Goal: Task Accomplishment & Management: Use online tool/utility

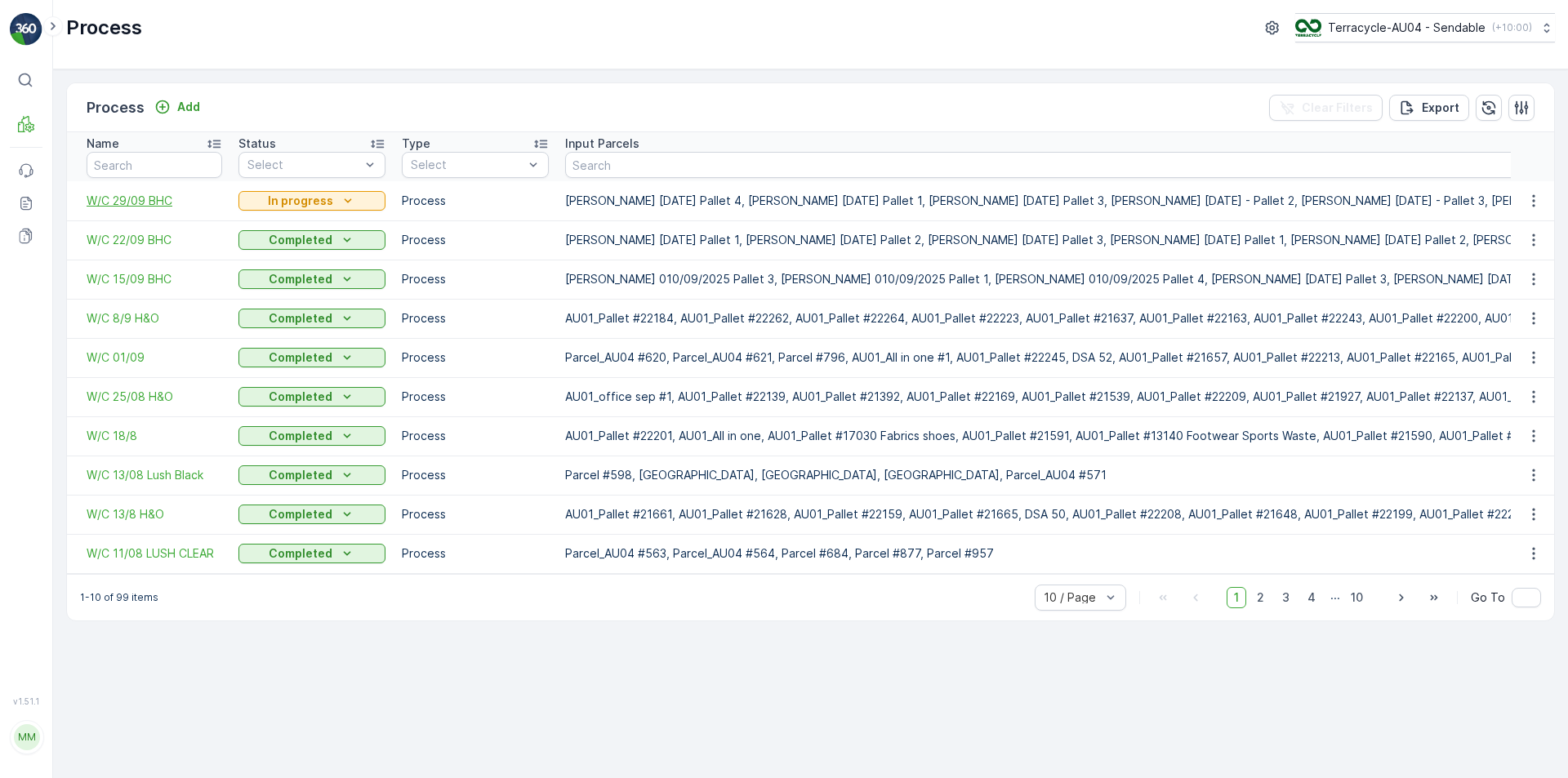
click at [145, 203] on span "W/C 29/09 BHC" at bounding box center [154, 201] width 136 height 16
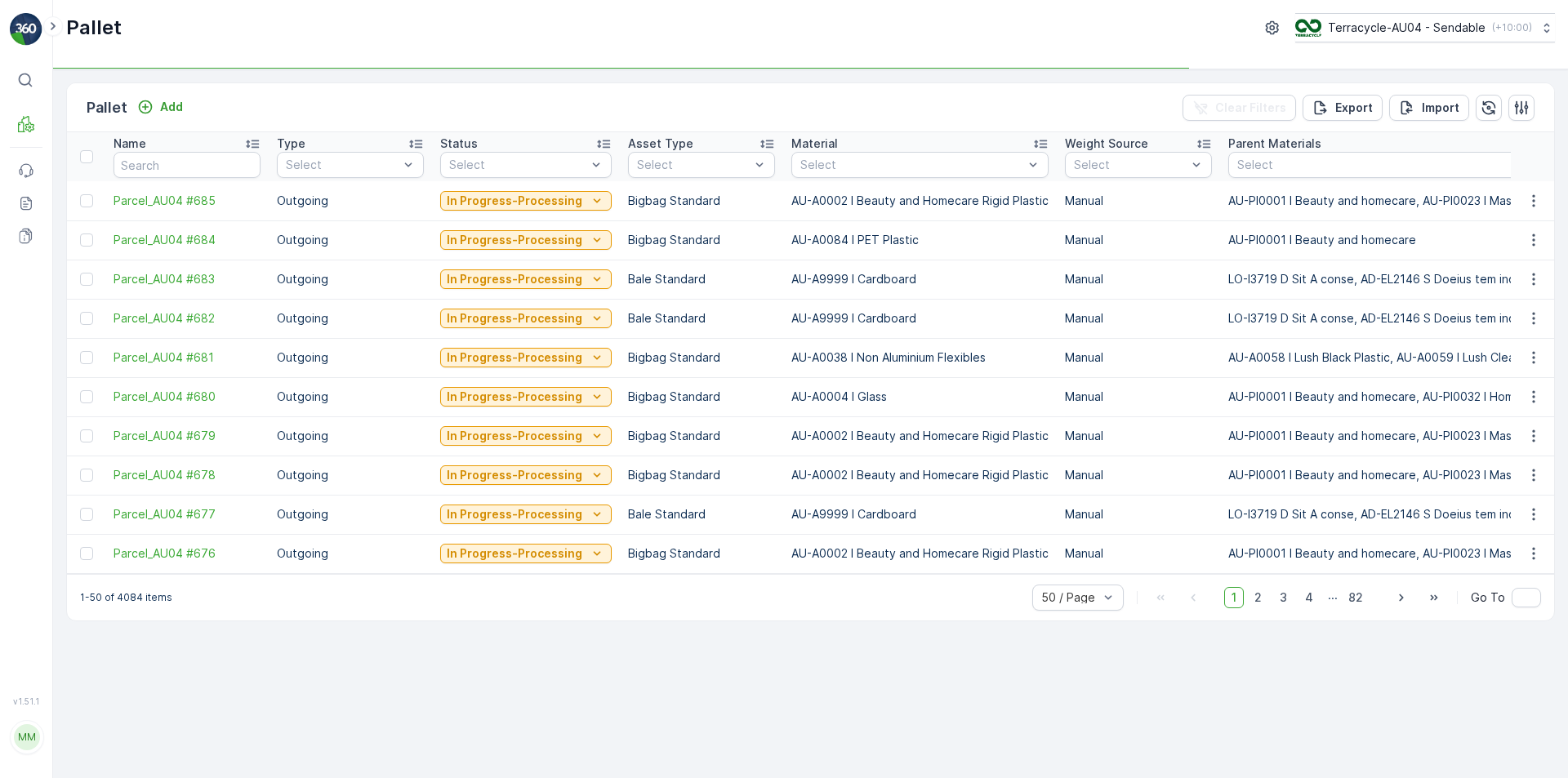
click at [696, 359] on p "Bigbag Standard" at bounding box center [702, 357] width 147 height 16
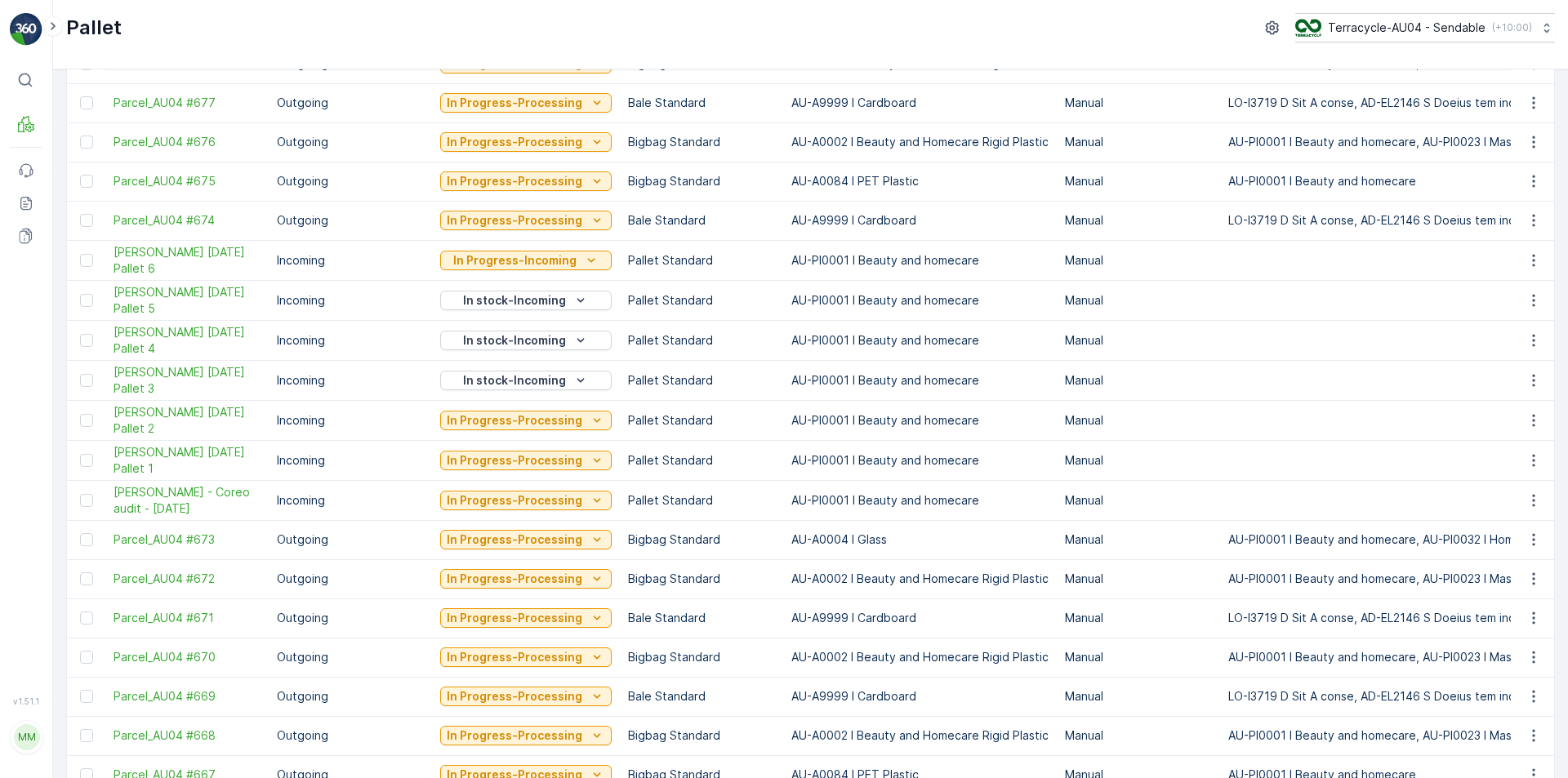
scroll to position [571, 0]
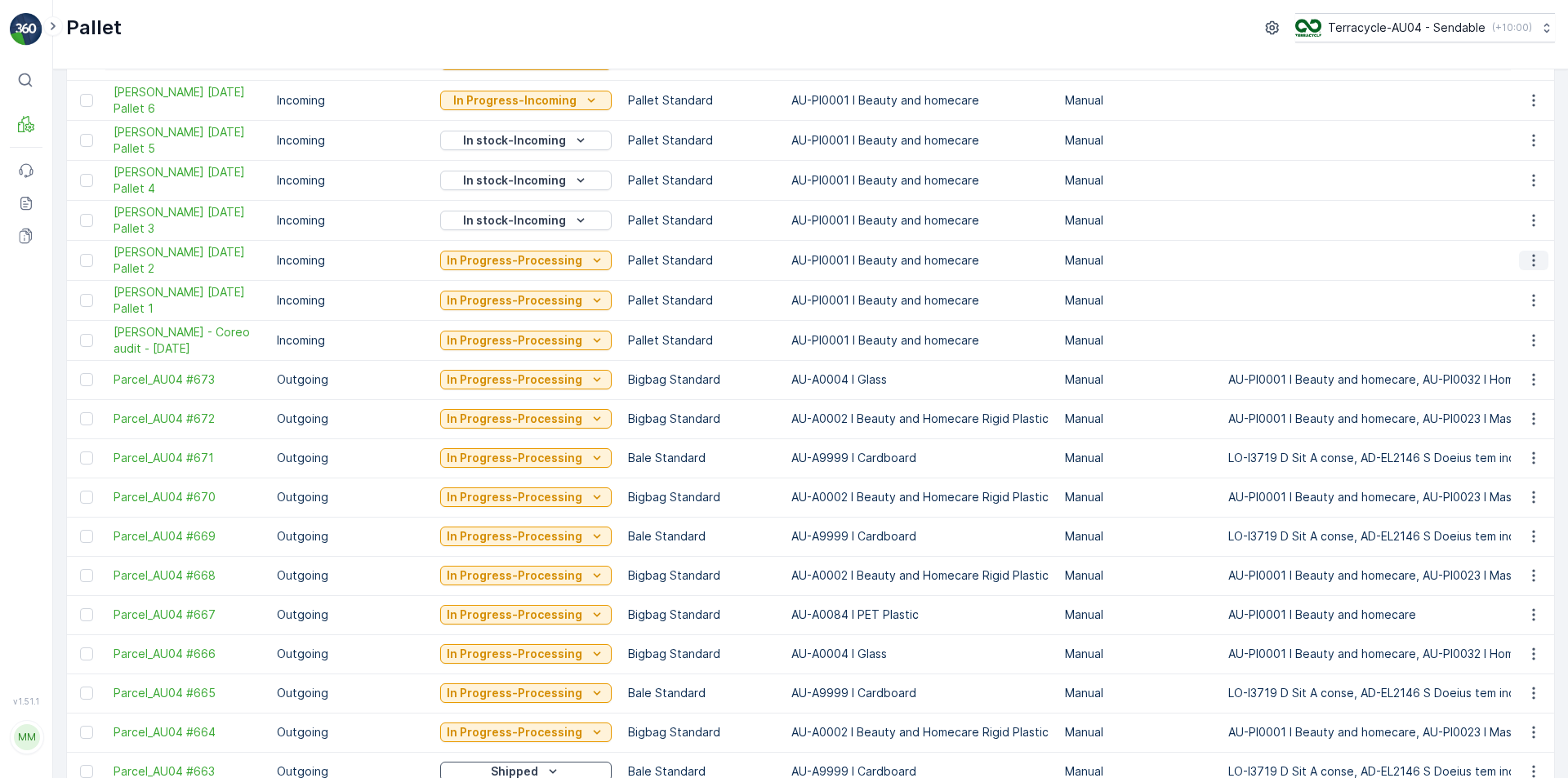
click at [1526, 256] on icon "button" at bounding box center [1533, 260] width 16 height 16
click at [1522, 310] on div "Edit Pallet" at bounding box center [1514, 308] width 108 height 23
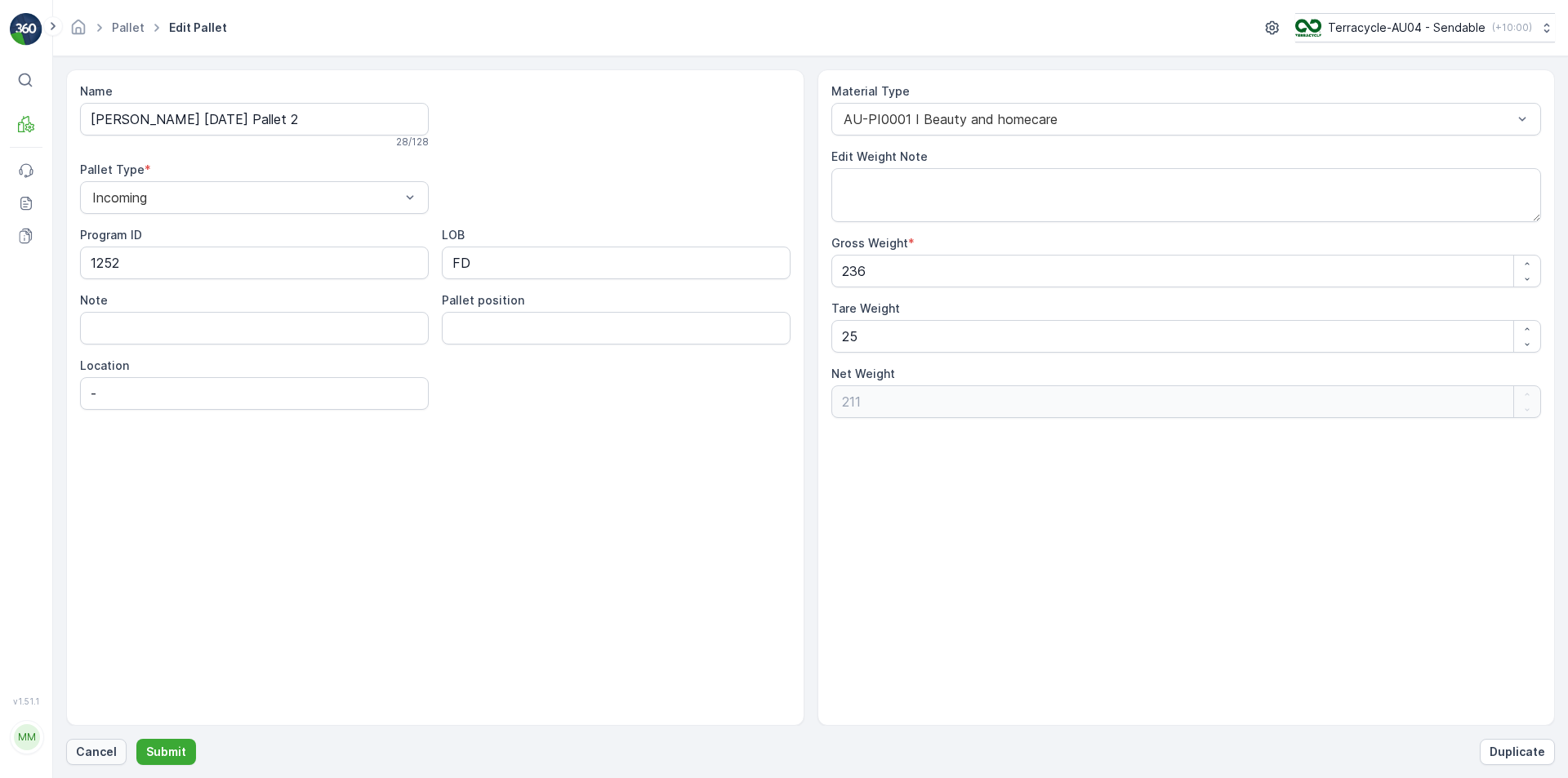
click at [113, 745] on p "Cancel" at bounding box center [96, 752] width 41 height 16
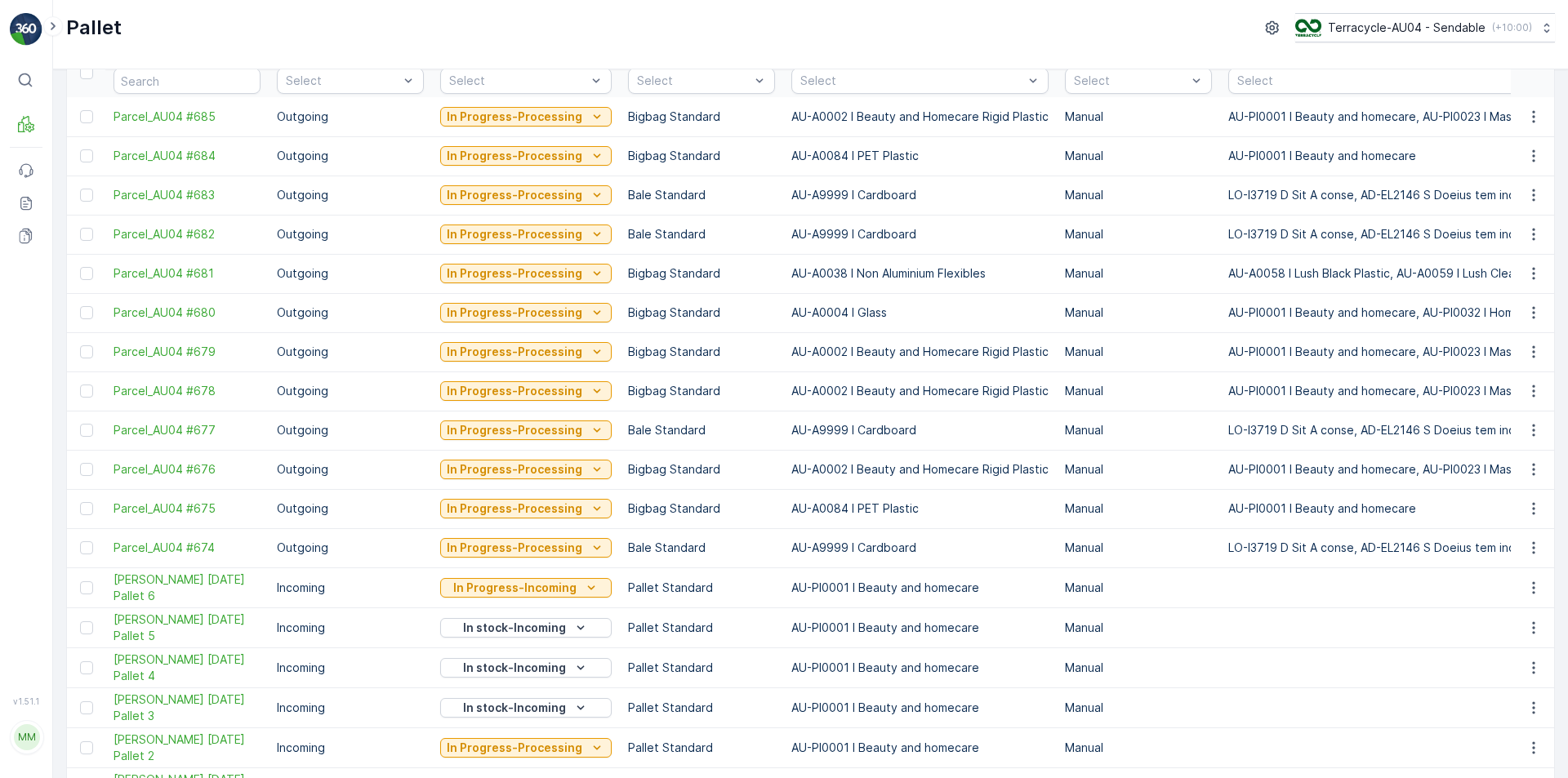
scroll to position [163, 0]
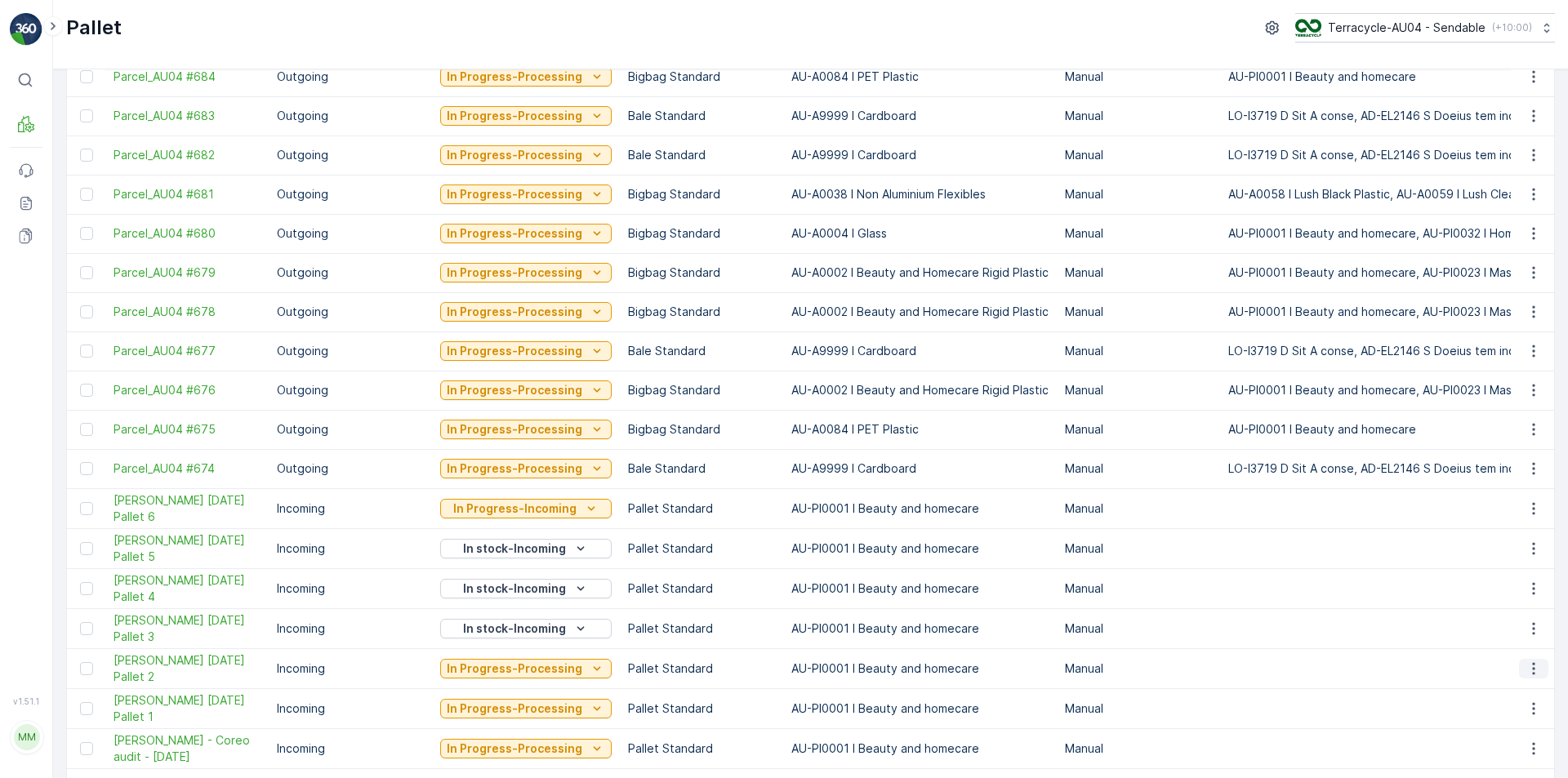
click at [1528, 665] on icon "button" at bounding box center [1533, 669] width 16 height 16
click at [1506, 547] on span "Edit Pallet" at bounding box center [1494, 545] width 55 height 16
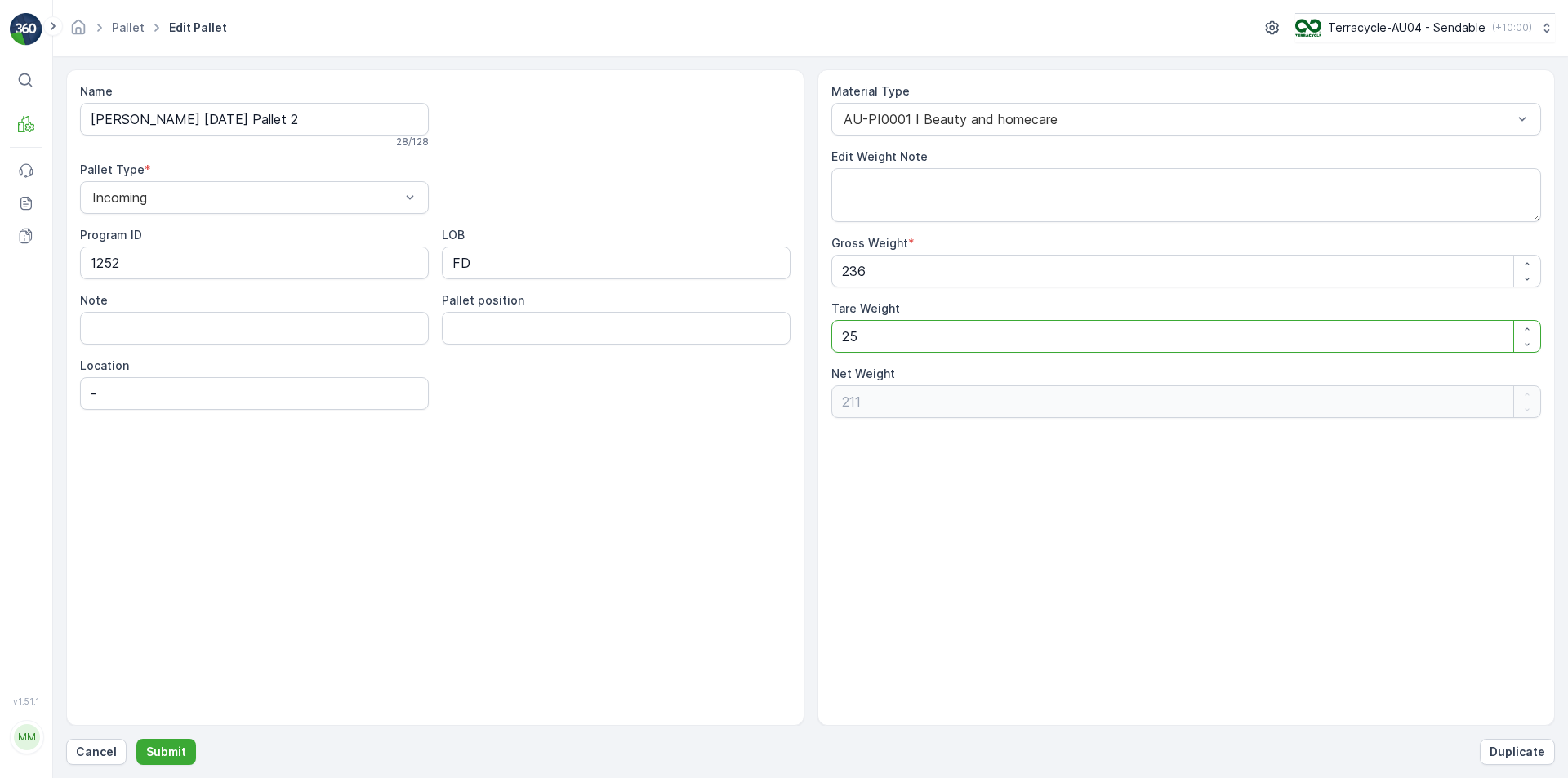
drag, startPoint x: 875, startPoint y: 340, endPoint x: 222, endPoint y: 361, distance: 653.3
click at [292, 356] on div "Name FD Mecca 01/10/2025 Pallet 2 28 / 128 Pallet Type * Incoming Program ID 12…" at bounding box center [810, 397] width 1489 height 656
type Weight "1"
type Weight "235"
type Weight "15"
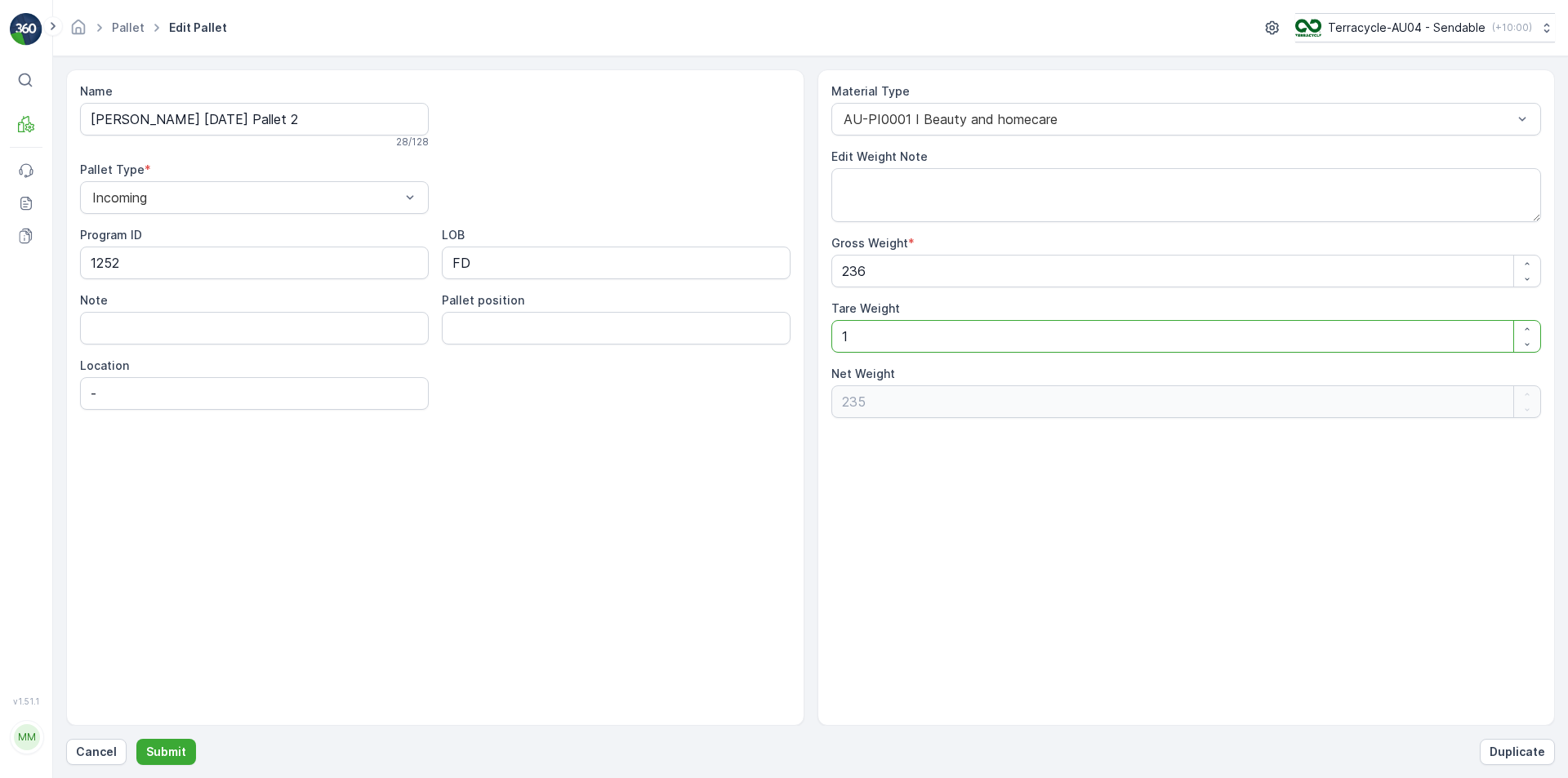
type Weight "221"
type Weight "15"
click at [154, 767] on form "Name FD Mecca 01/10/2025 Pallet 2 28 / 128 Pallet Type * Incoming Program ID 12…" at bounding box center [810, 417] width 1514 height 722
click at [161, 744] on p "Submit" at bounding box center [166, 752] width 40 height 16
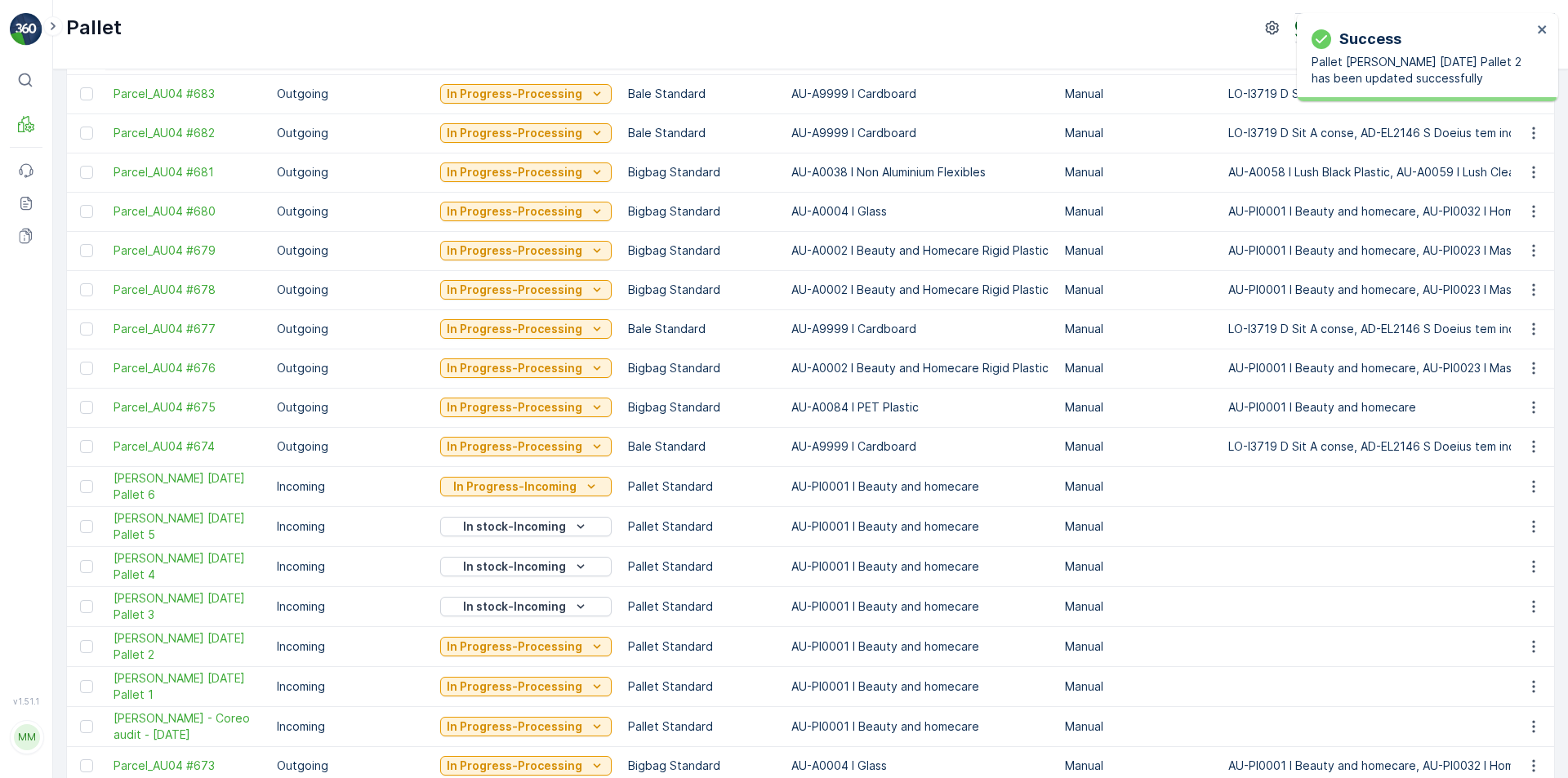
scroll to position [327, 0]
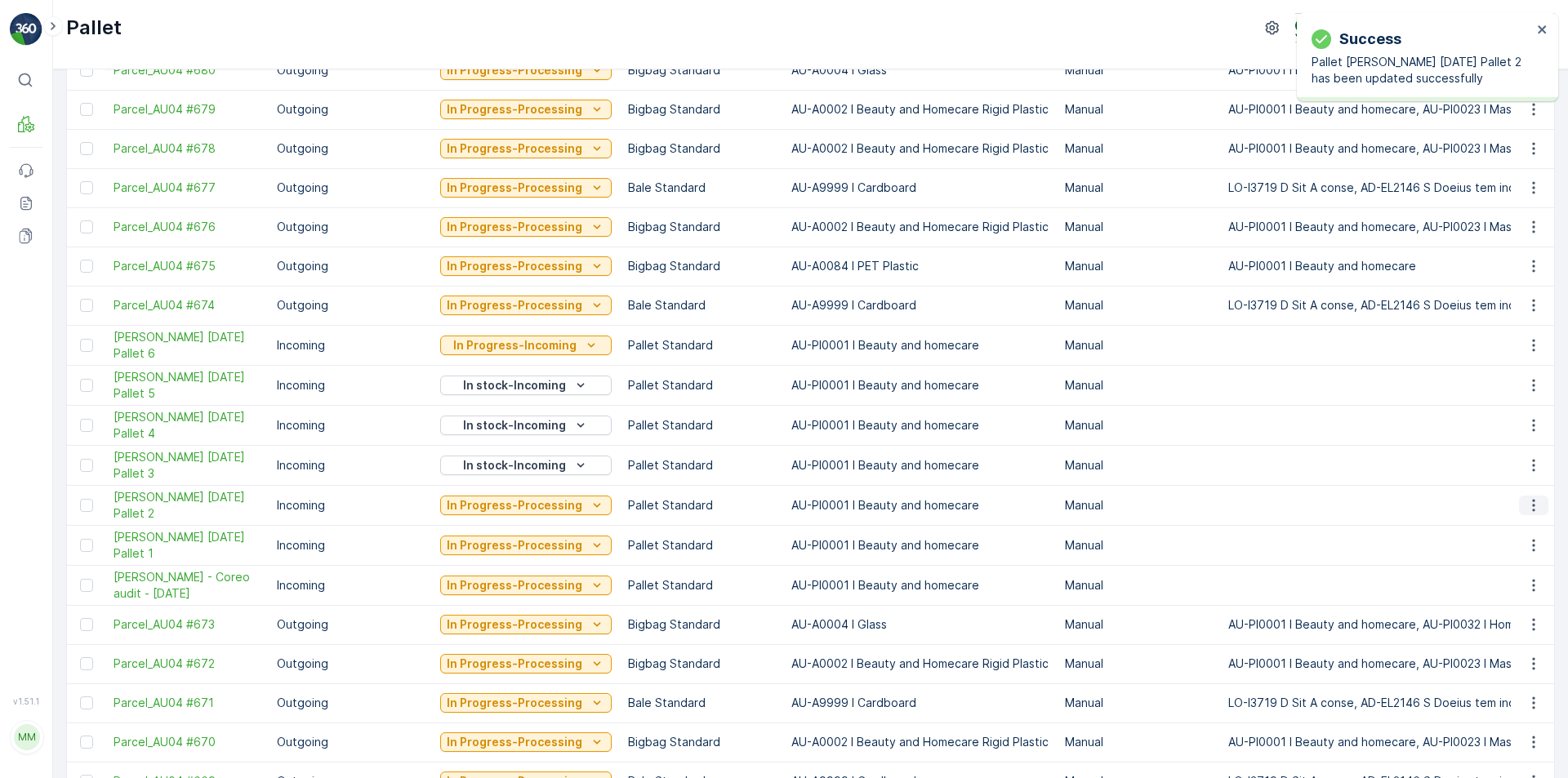
click at [1534, 501] on icon "button" at bounding box center [1533, 505] width 16 height 16
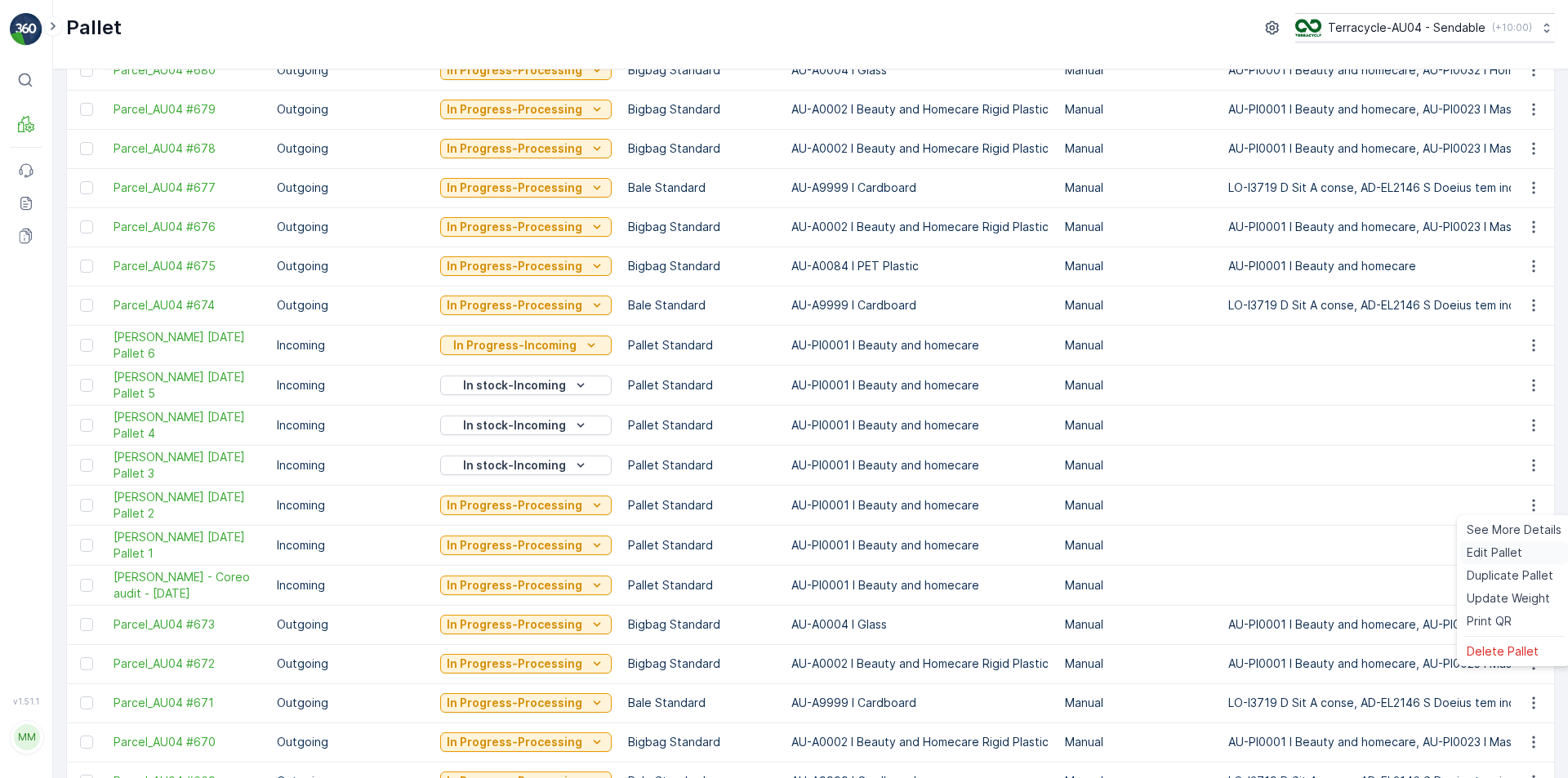
click at [1518, 548] on span "Edit Pallet" at bounding box center [1494, 552] width 55 height 16
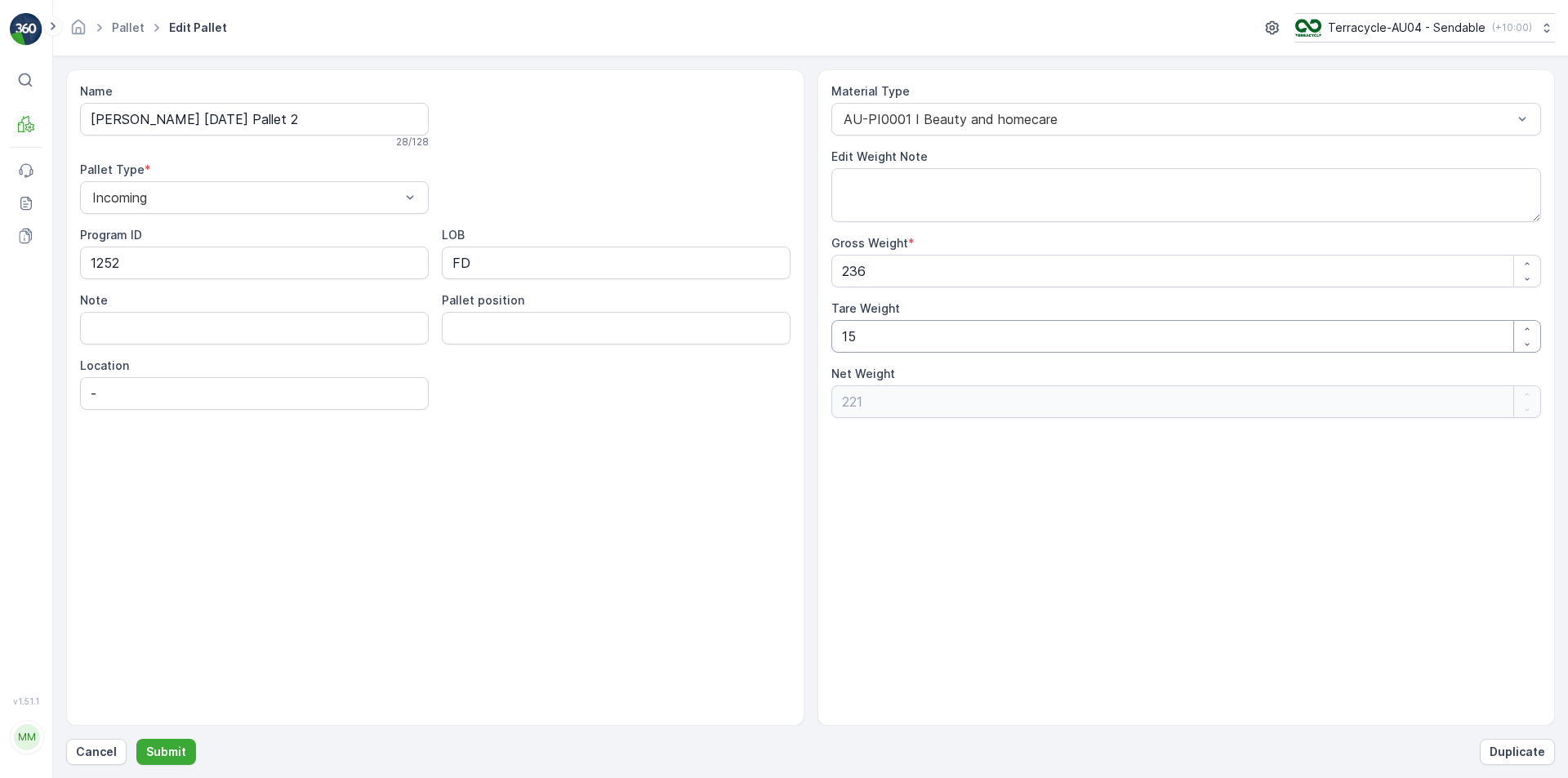
drag, startPoint x: 898, startPoint y: 341, endPoint x: 352, endPoint y: 268, distance: 550.9
click at [395, 275] on div "Name FD Mecca 01/10/2025 Pallet 2 28 / 128 Pallet Type * Incoming Program ID 12…" at bounding box center [810, 397] width 1489 height 656
type Weight "2"
type Weight "234"
type Weight "25"
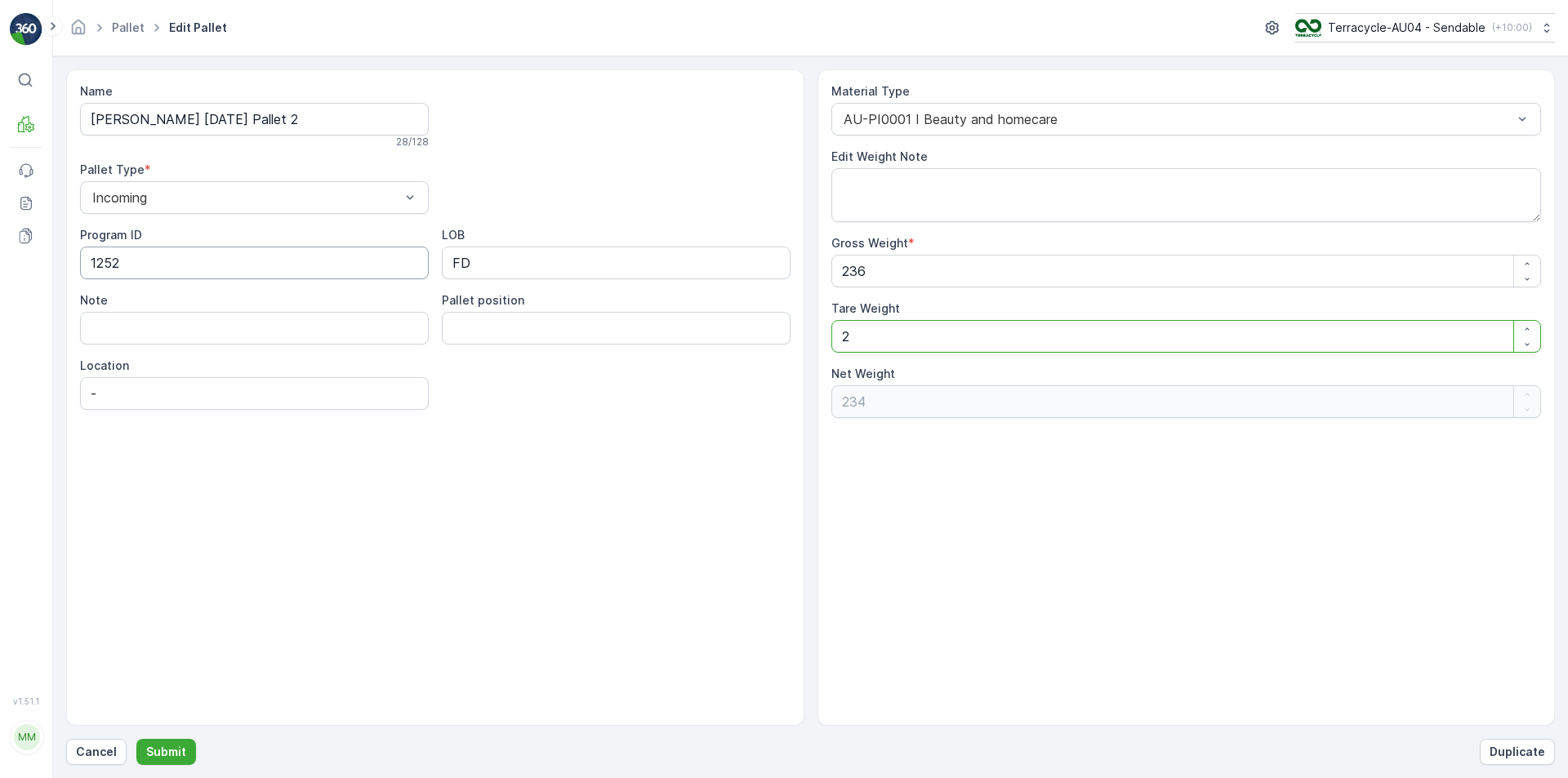
type Weight "211"
type Weight "25"
click at [171, 754] on p "Submit" at bounding box center [166, 752] width 40 height 16
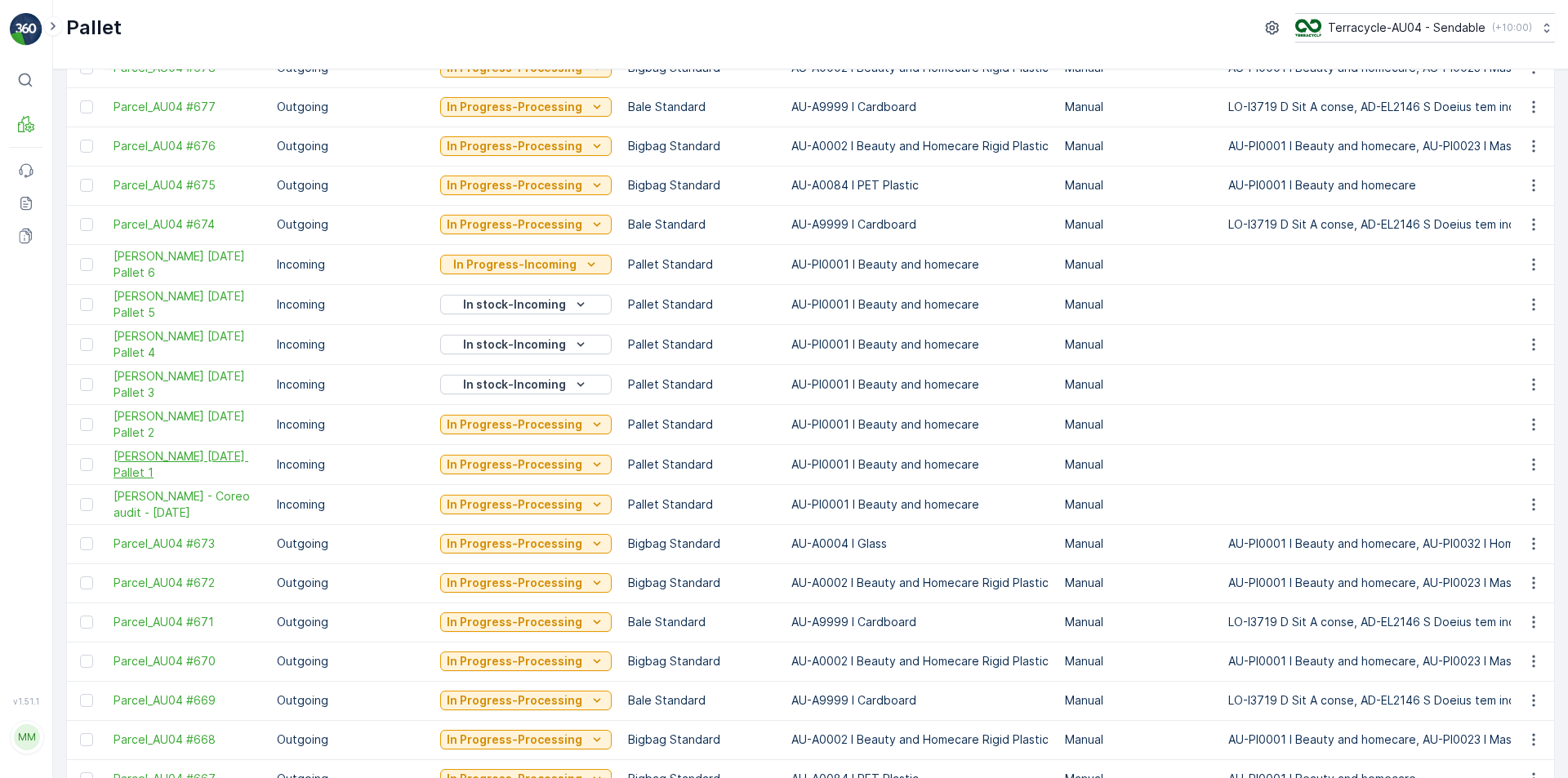
scroll to position [408, 0]
click at [1532, 430] on icon "button" at bounding box center [1533, 423] width 2 height 12
click at [1523, 469] on div "Edit Pallet" at bounding box center [1514, 471] width 108 height 23
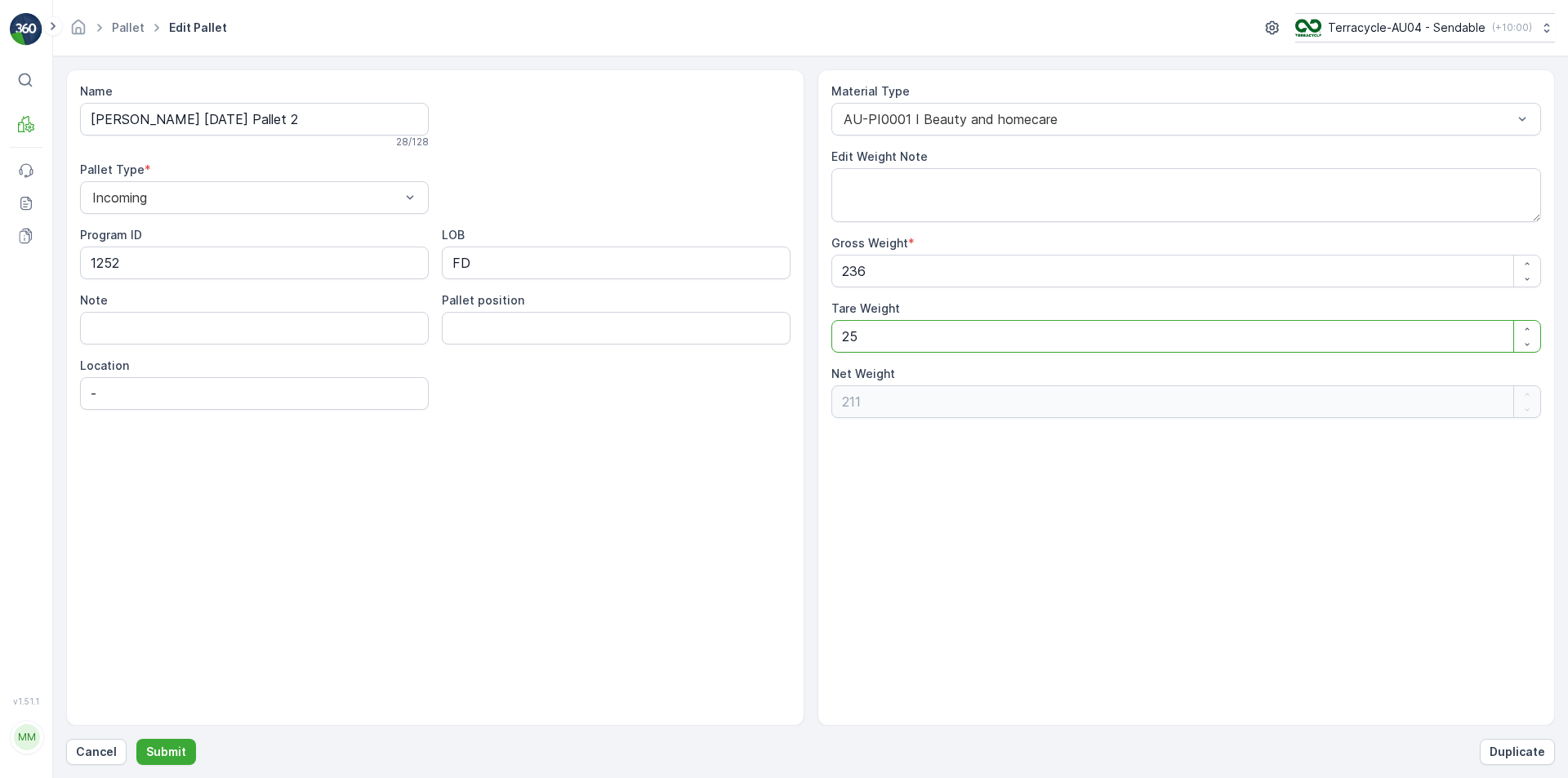
drag, startPoint x: 923, startPoint y: 346, endPoint x: 631, endPoint y: 342, distance: 292.0
click at [679, 342] on div "Name FD Mecca 01/10/2025 Pallet 2 28 / 128 Pallet Type * Incoming Program ID 12…" at bounding box center [810, 397] width 1489 height 656
type Weight "1"
type Weight "235"
type Weight "15"
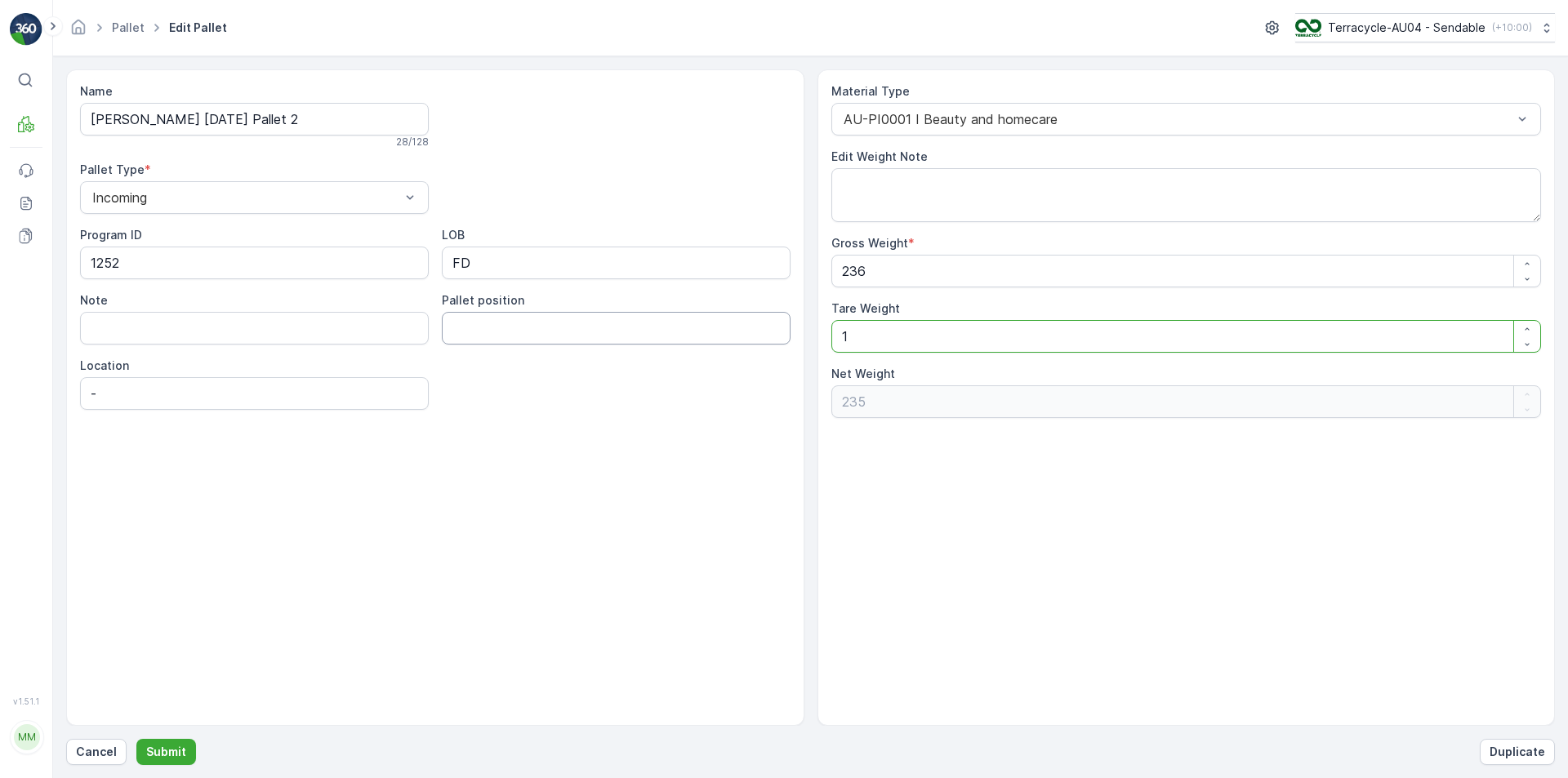
type Weight "221"
type Weight "15"
click at [163, 747] on p "Submit" at bounding box center [166, 752] width 40 height 16
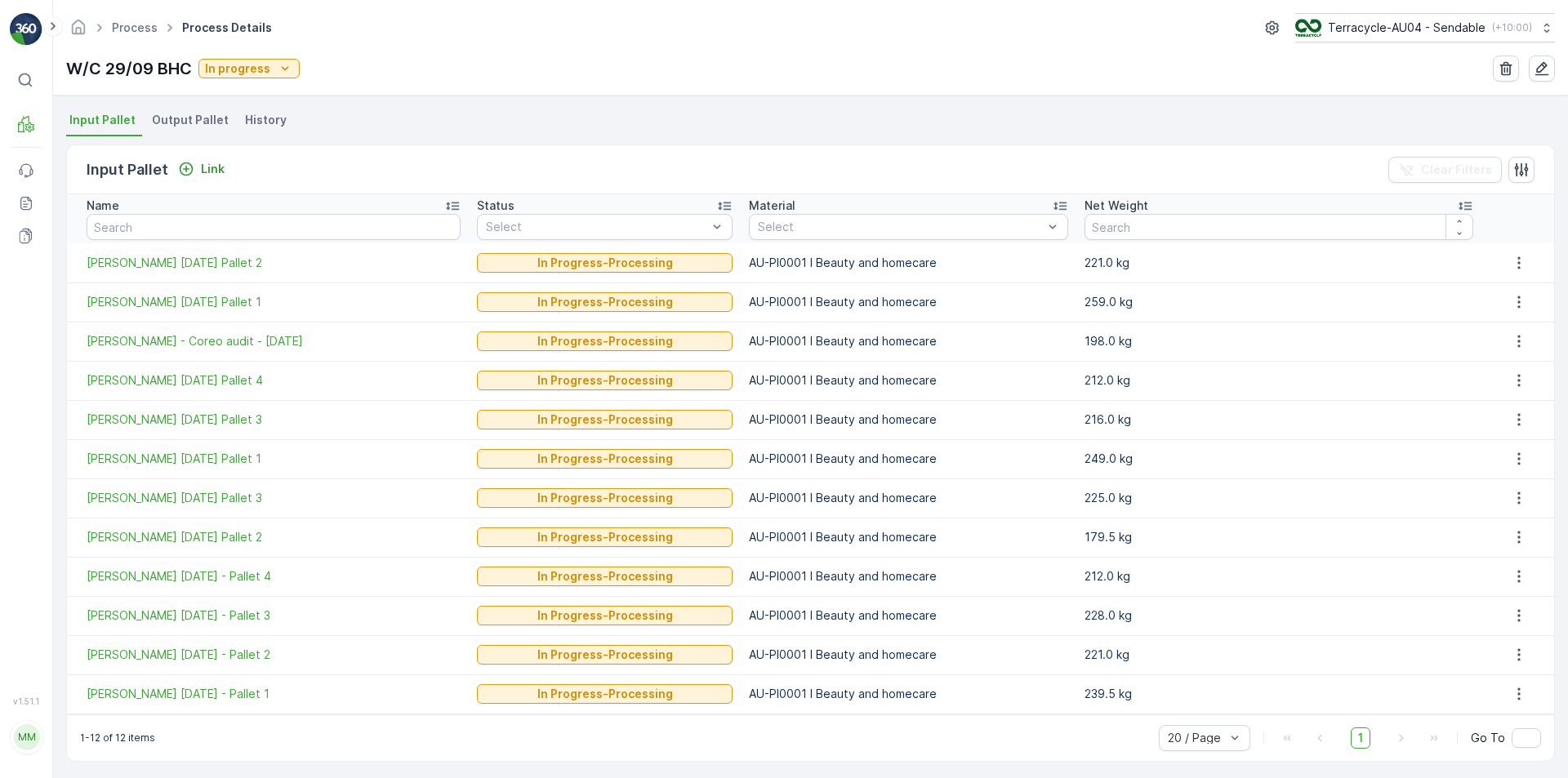
scroll to position [351, 0]
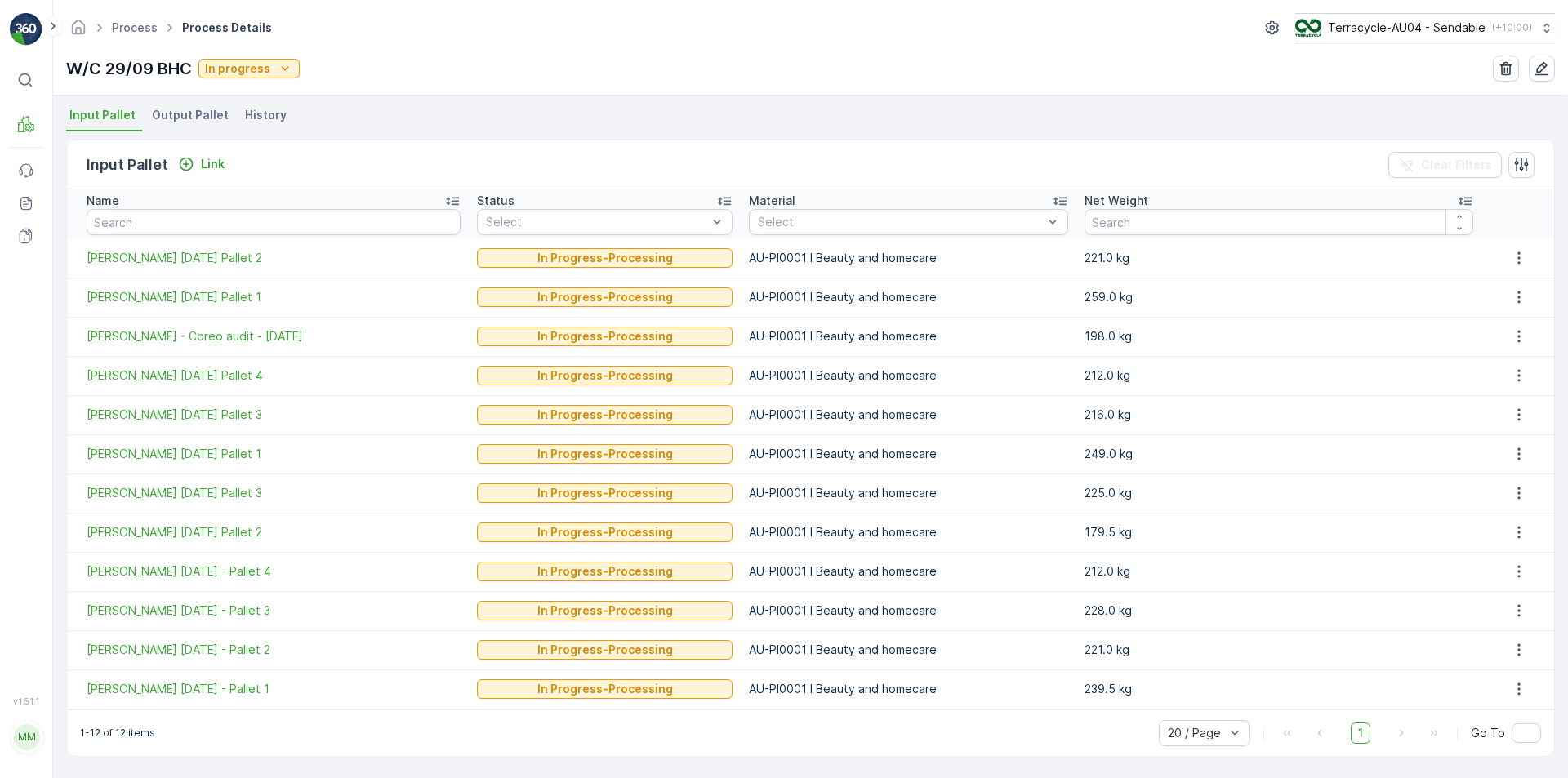
click at [339, 95] on div "Process Process Details Terracycle-AU04 - Sendable ( +10:00 ) W/C 29/09 BHC In …" at bounding box center [810, 48] width 1514 height 96
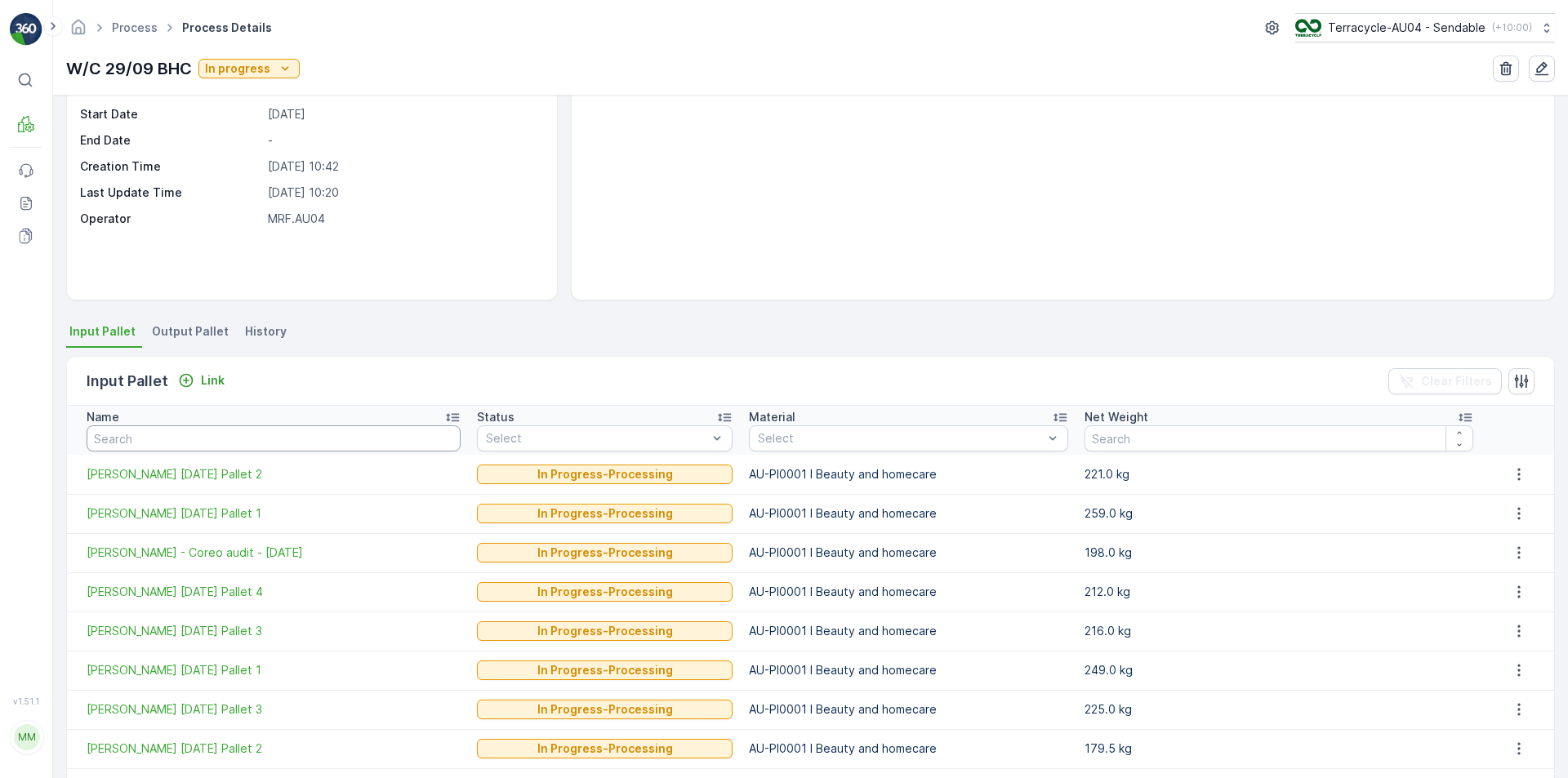
scroll to position [163, 0]
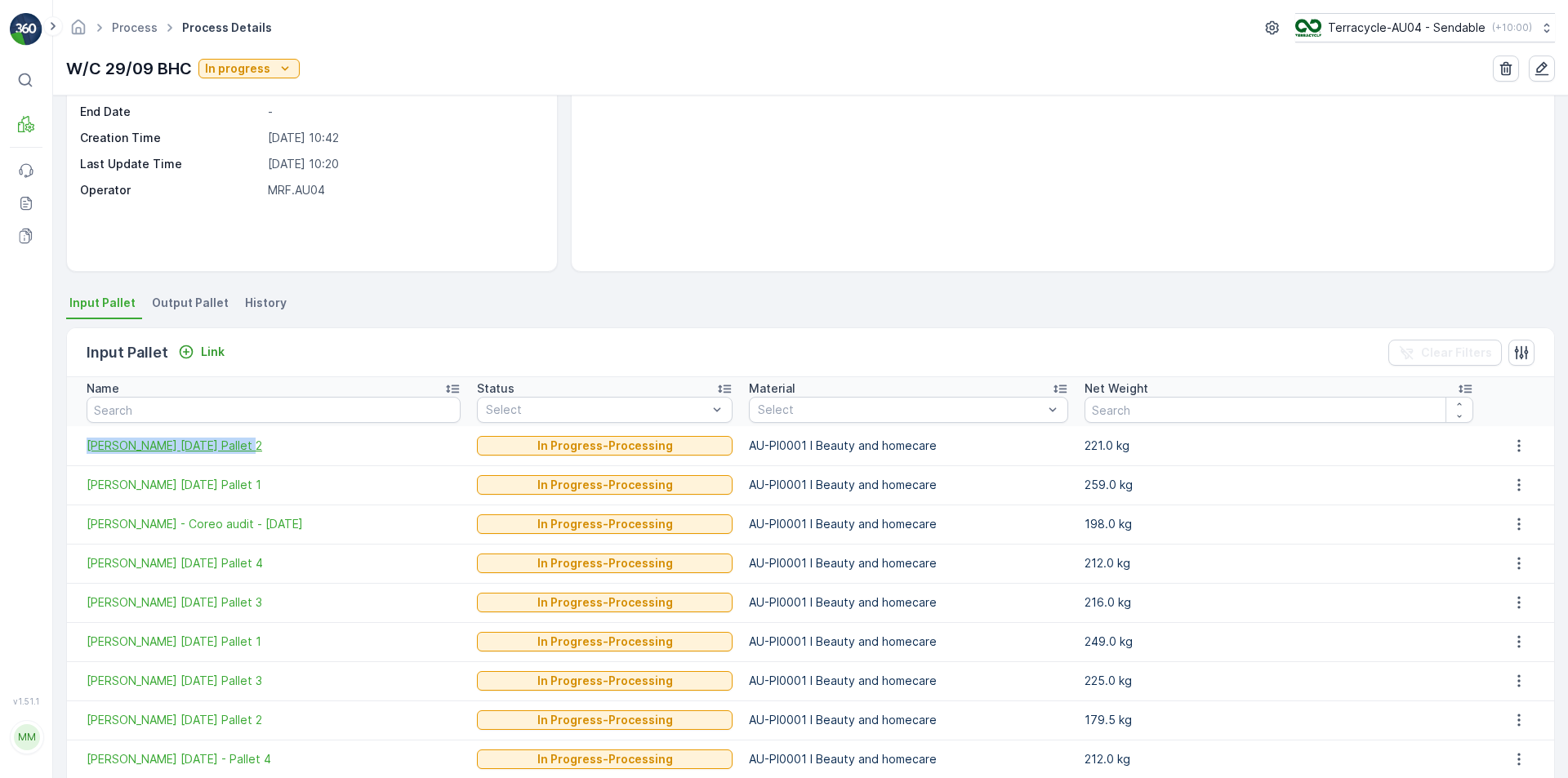
drag, startPoint x: 78, startPoint y: 447, endPoint x: 301, endPoint y: 447, distance: 223.0
click at [301, 447] on td "[PERSON_NAME] [DATE] Pallet 2" at bounding box center [268, 446] width 402 height 40
copy span "[PERSON_NAME] [DATE] Pallet 2"
click at [1517, 446] on icon "button" at bounding box center [1518, 445] width 2 height 12
click at [1525, 466] on span "Detach" at bounding box center [1528, 470] width 40 height 16
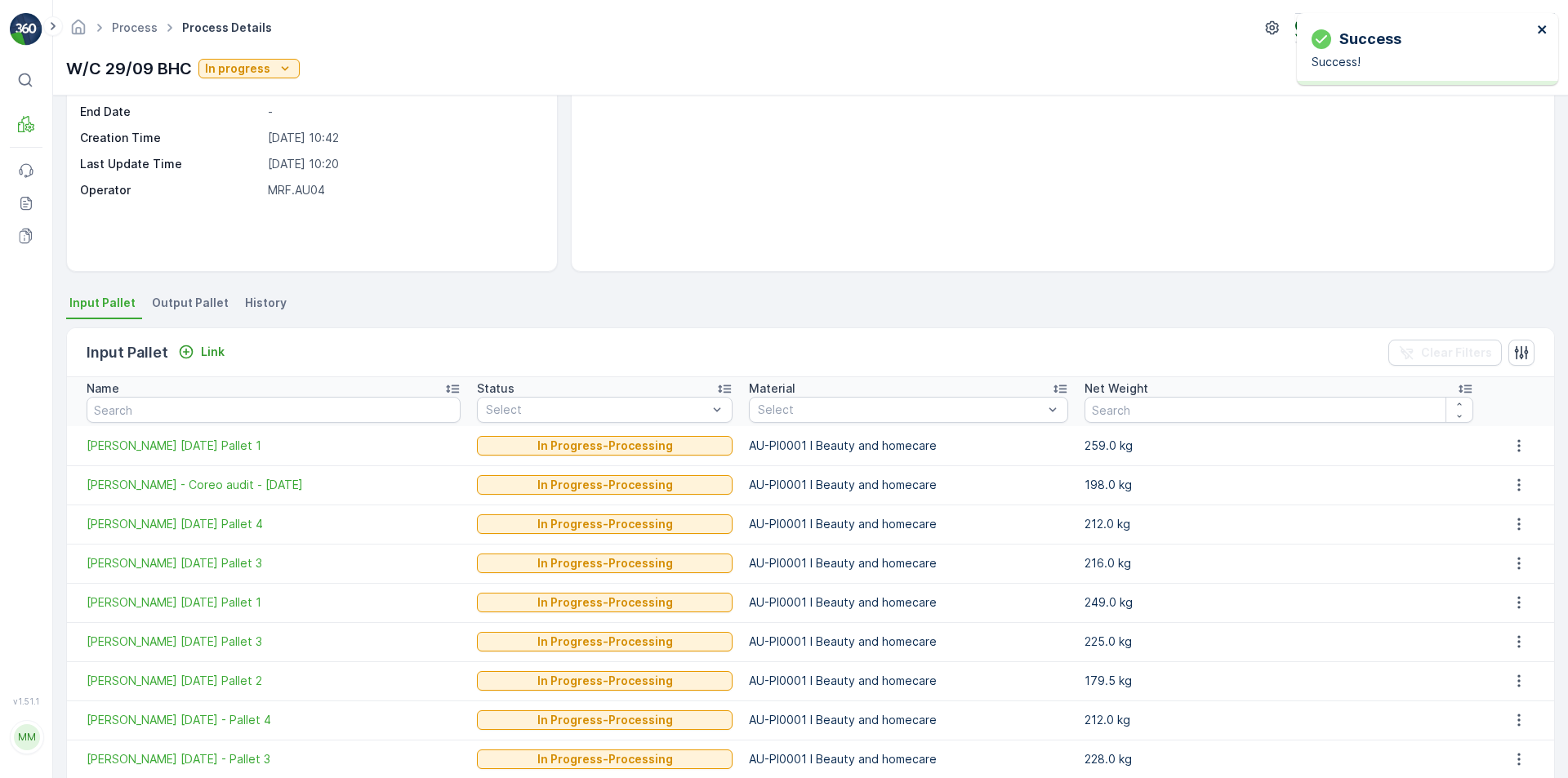
click at [1542, 26] on icon "close" at bounding box center [1542, 30] width 12 height 13
click at [185, 343] on icon "Link" at bounding box center [186, 352] width 16 height 16
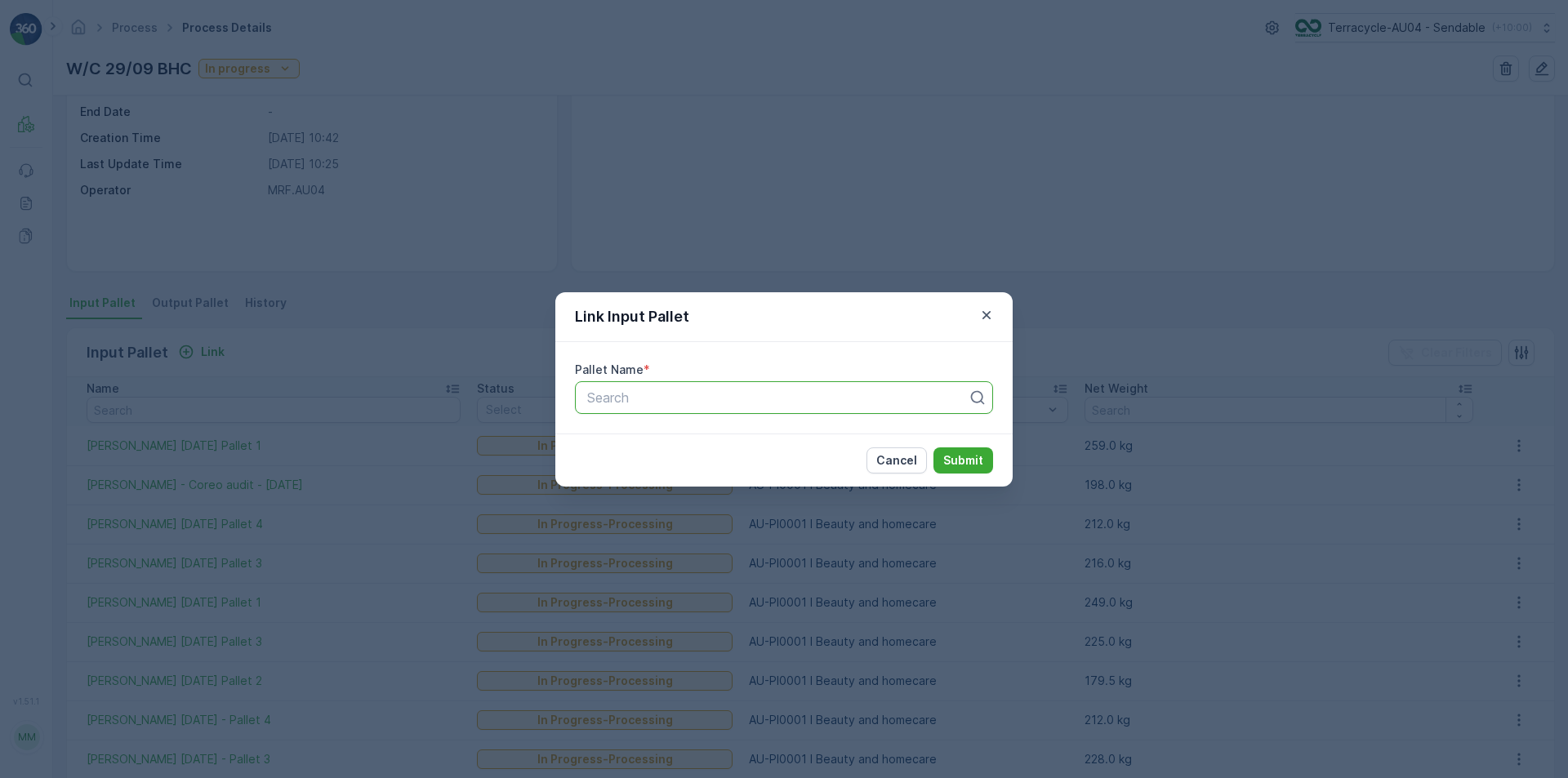
click at [655, 396] on div at bounding box center [777, 398] width 384 height 15
paste input "[PERSON_NAME] [DATE] Pallet 2"
type input "[PERSON_NAME] [DATE] Pallet 2"
click at [755, 440] on span "[PERSON_NAME] [DATE] Pallet 2" at bounding box center [688, 438] width 208 height 15
click at [982, 459] on p "Submit" at bounding box center [963, 460] width 40 height 16
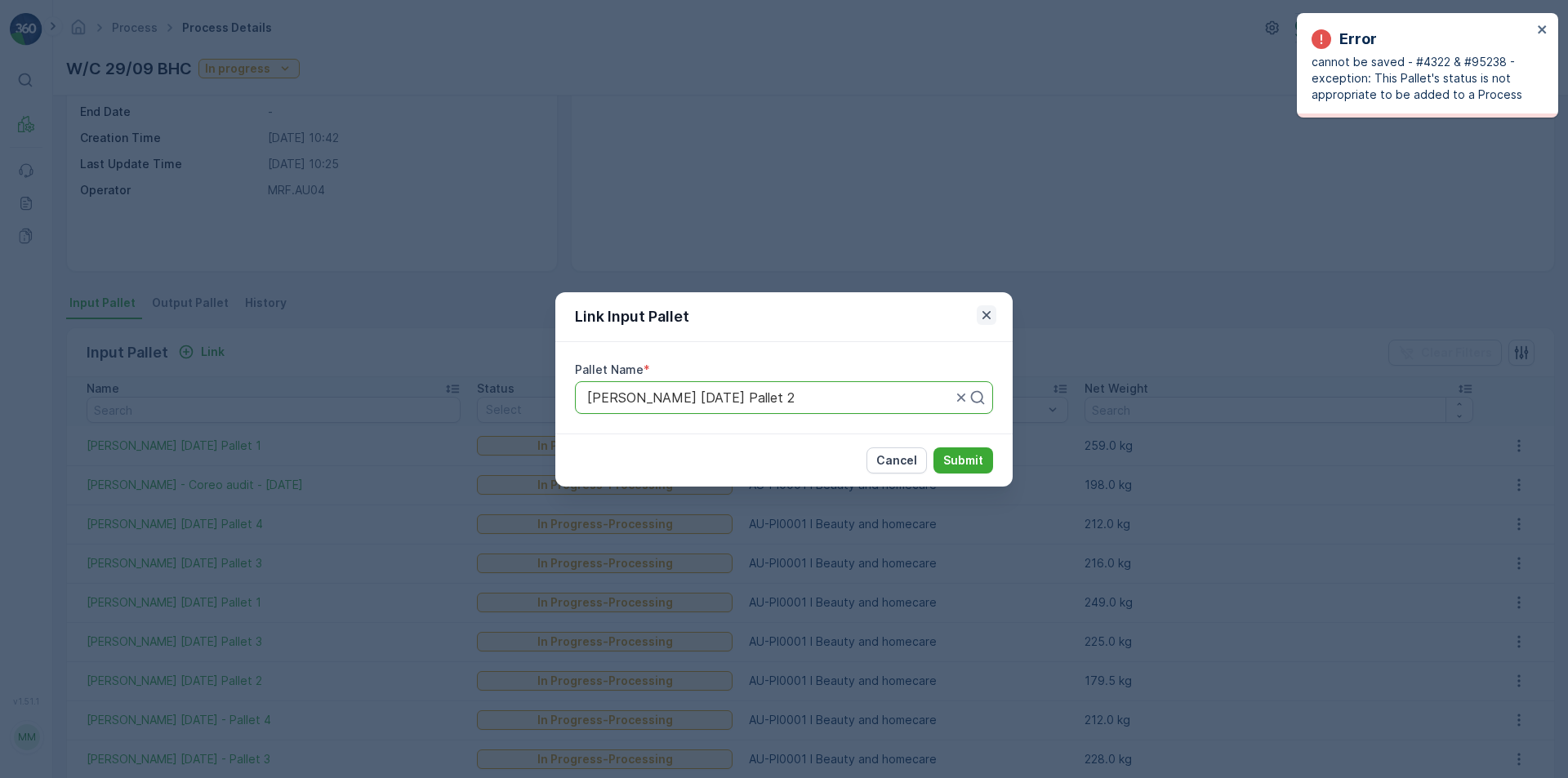
click at [982, 313] on icon "button" at bounding box center [987, 315] width 16 height 16
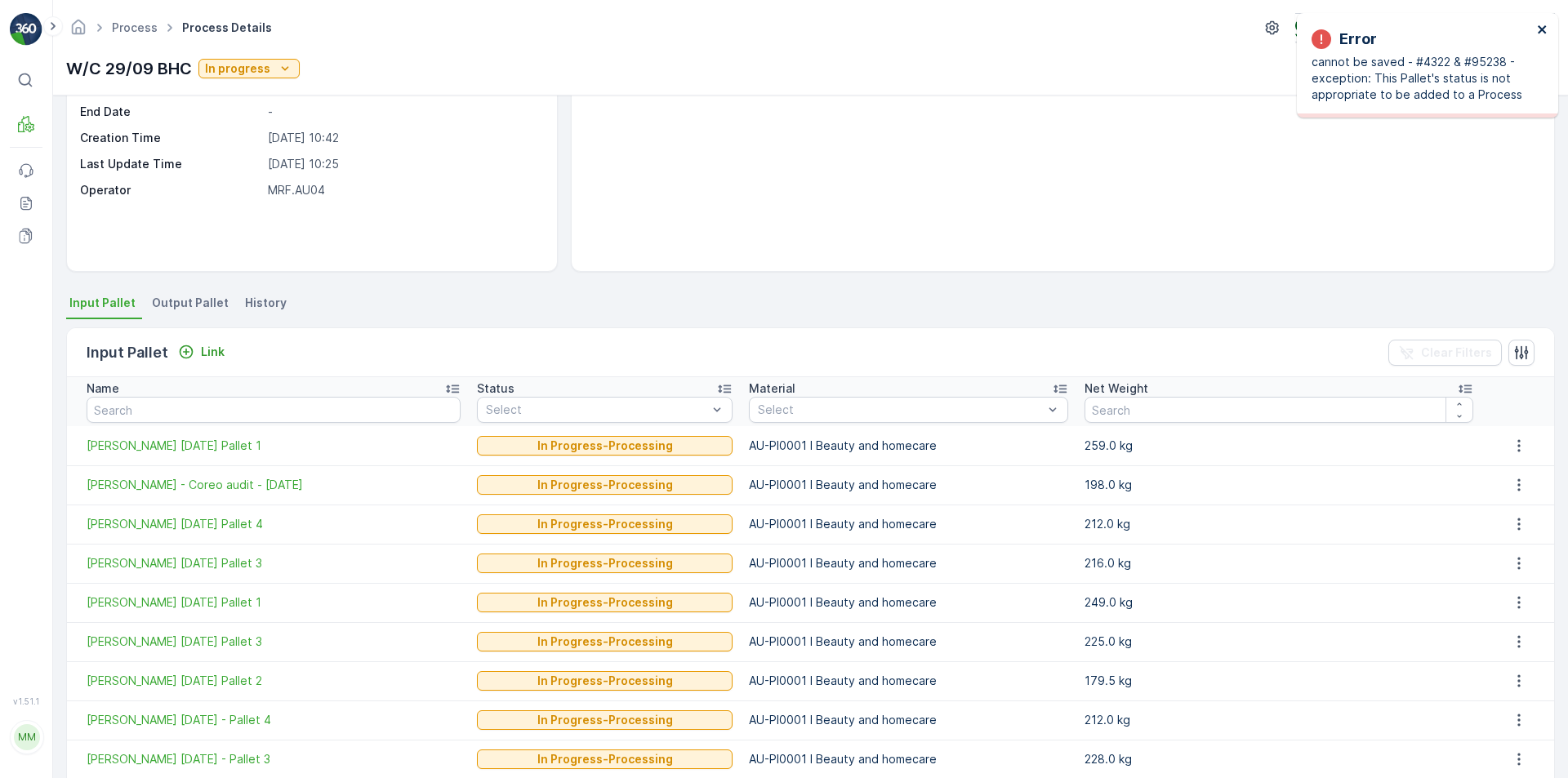
click at [1541, 29] on icon "close" at bounding box center [1542, 30] width 8 height 8
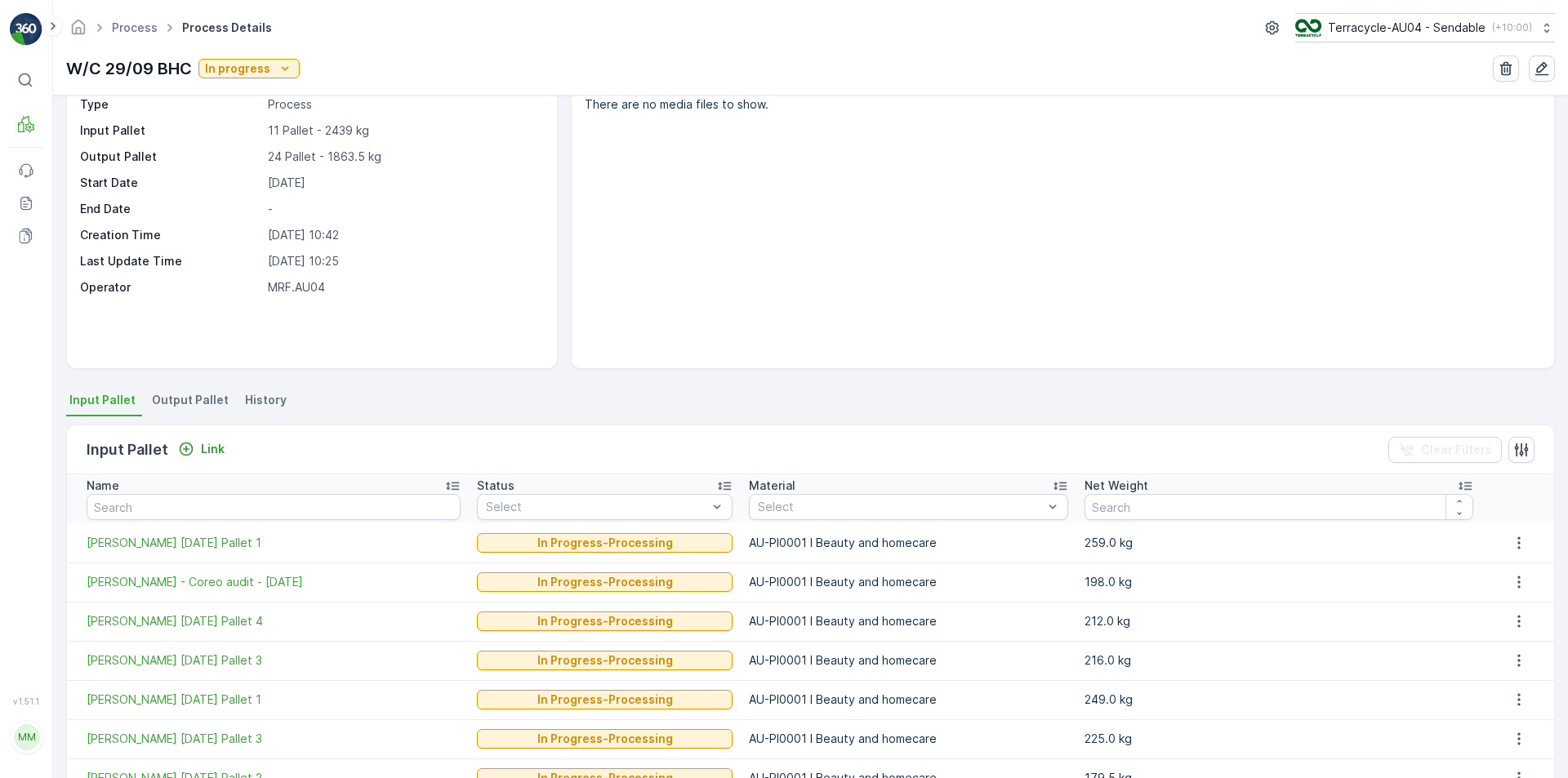
scroll to position [0, 0]
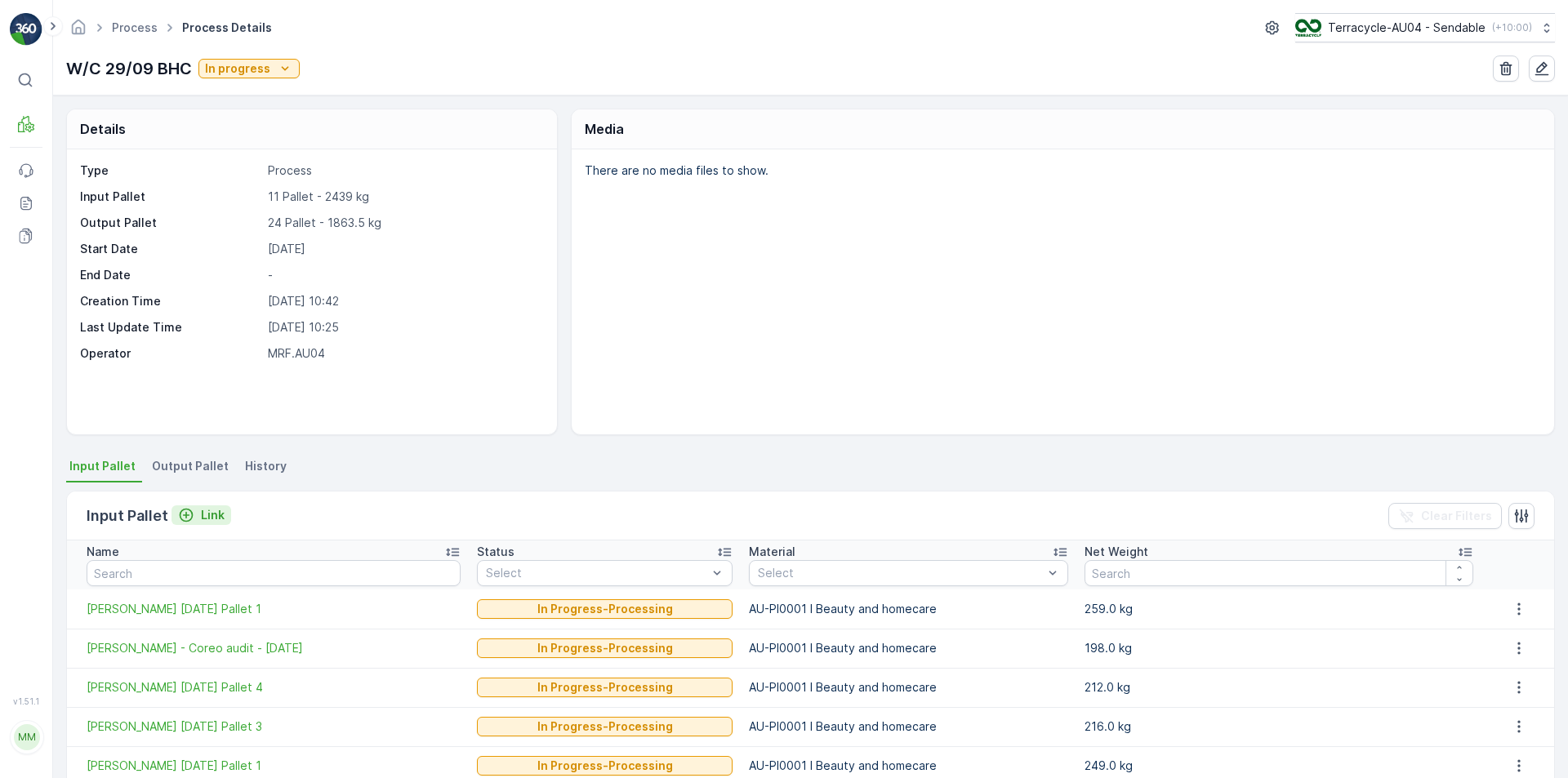
click at [211, 519] on p "Link" at bounding box center [212, 515] width 24 height 16
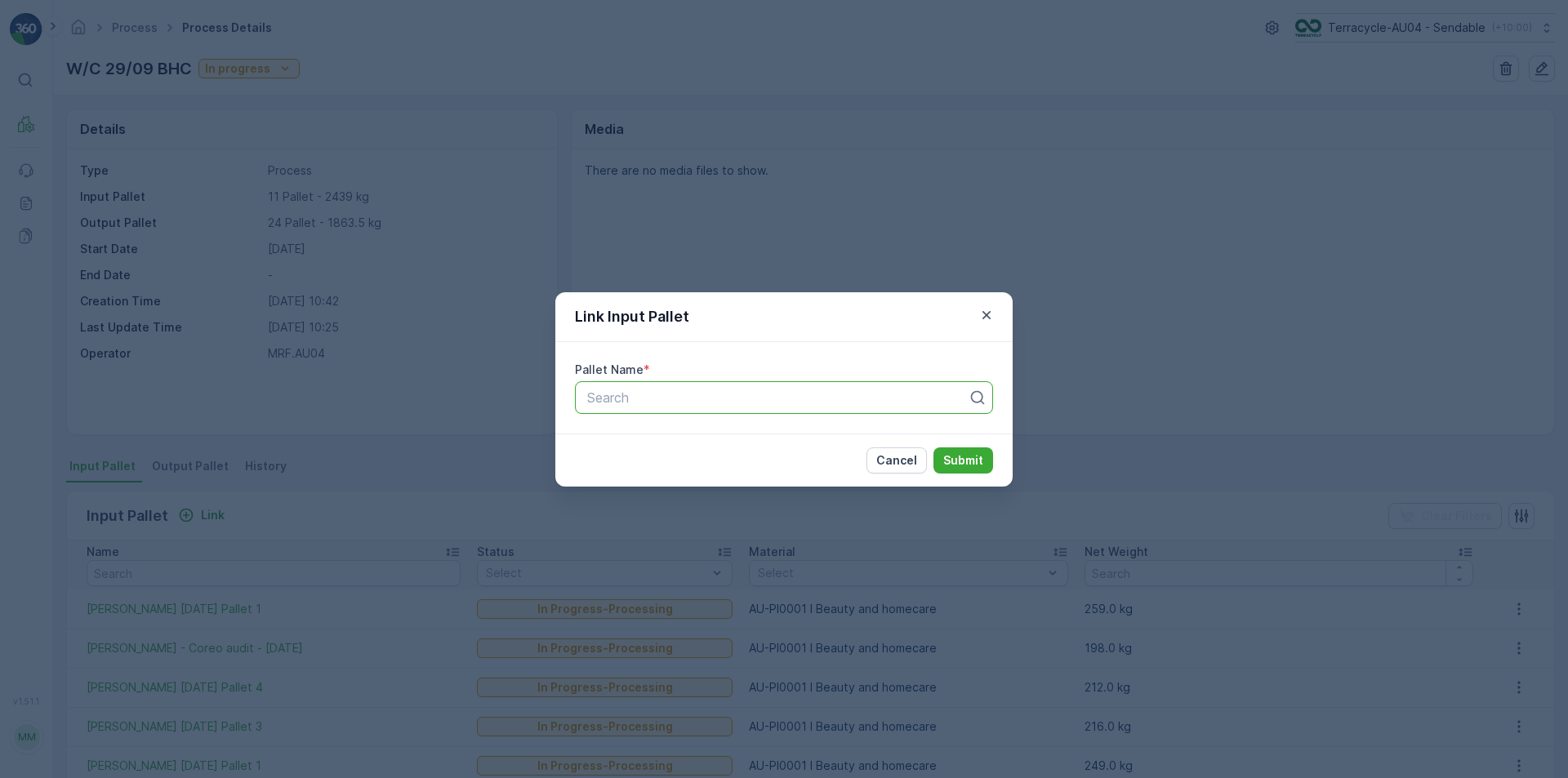
click at [612, 395] on div at bounding box center [777, 398] width 384 height 15
paste input "[PERSON_NAME] [DATE] Pallet 2"
type input "[PERSON_NAME] [DATE] Pallet 2"
click at [758, 442] on span "[PERSON_NAME] [DATE] Pallet 2" at bounding box center [688, 438] width 208 height 15
click at [954, 457] on p "Submit" at bounding box center [963, 460] width 40 height 16
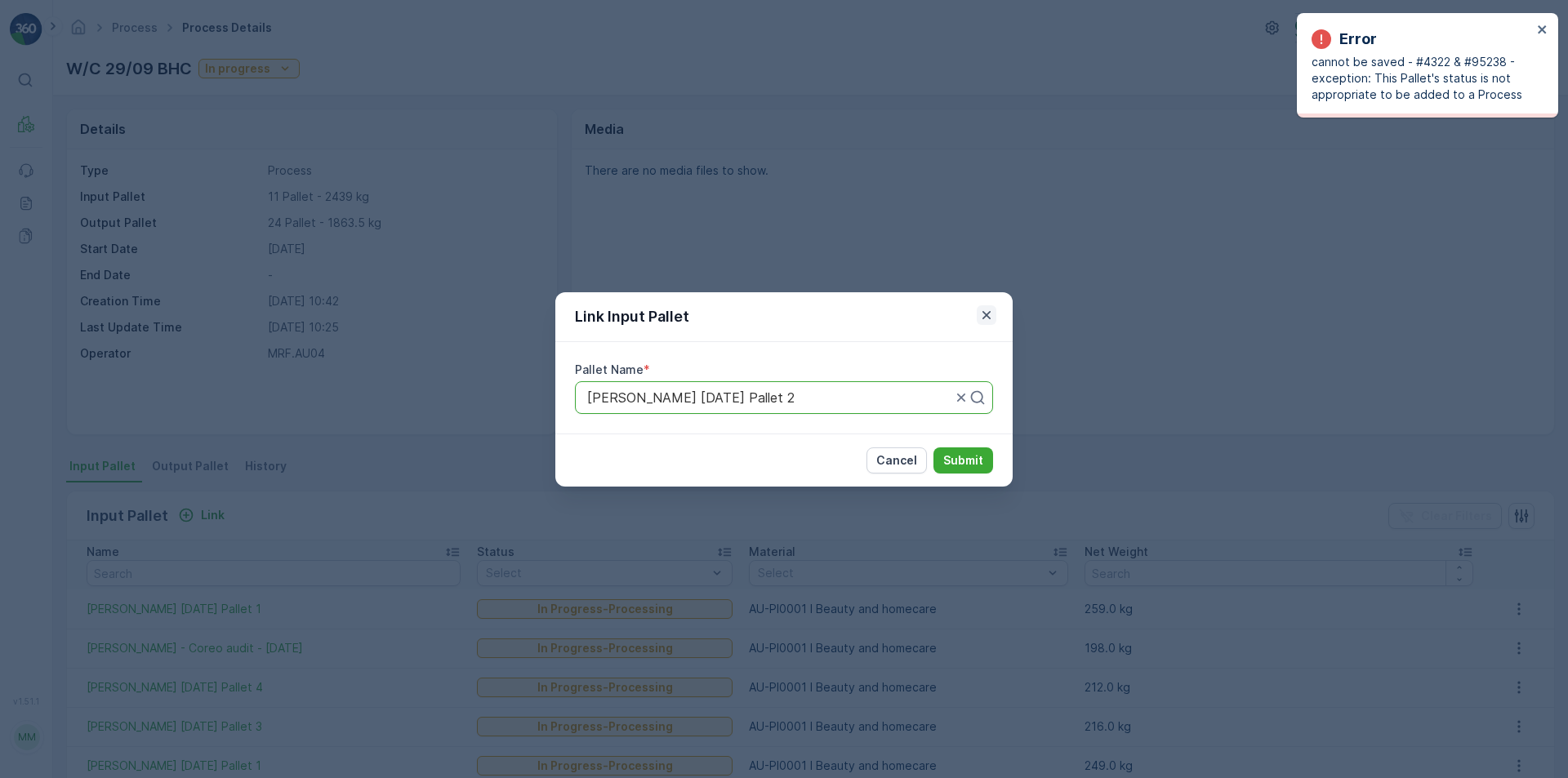
click at [984, 318] on icon "button" at bounding box center [987, 314] width 8 height 8
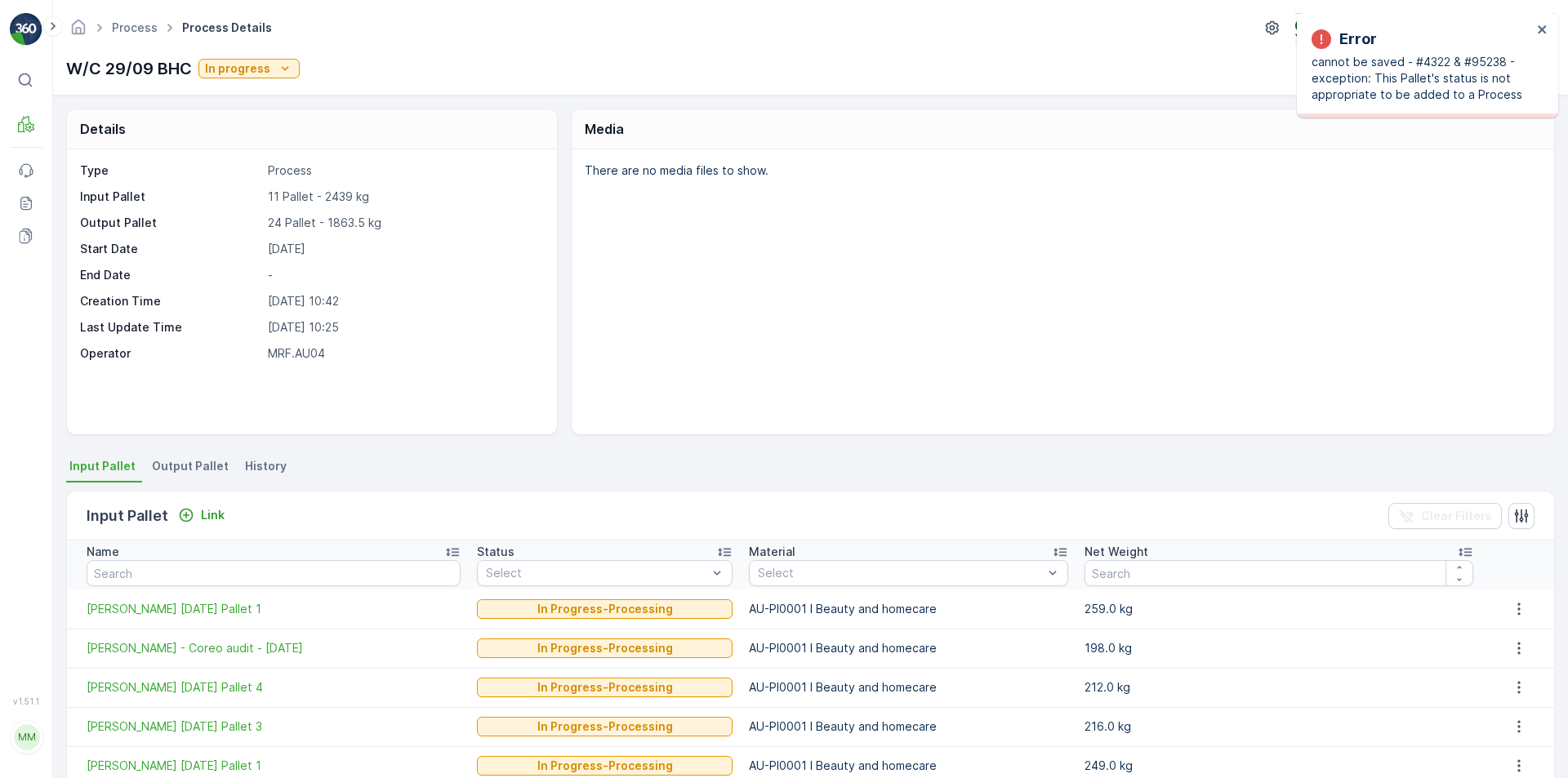
scroll to position [82, 0]
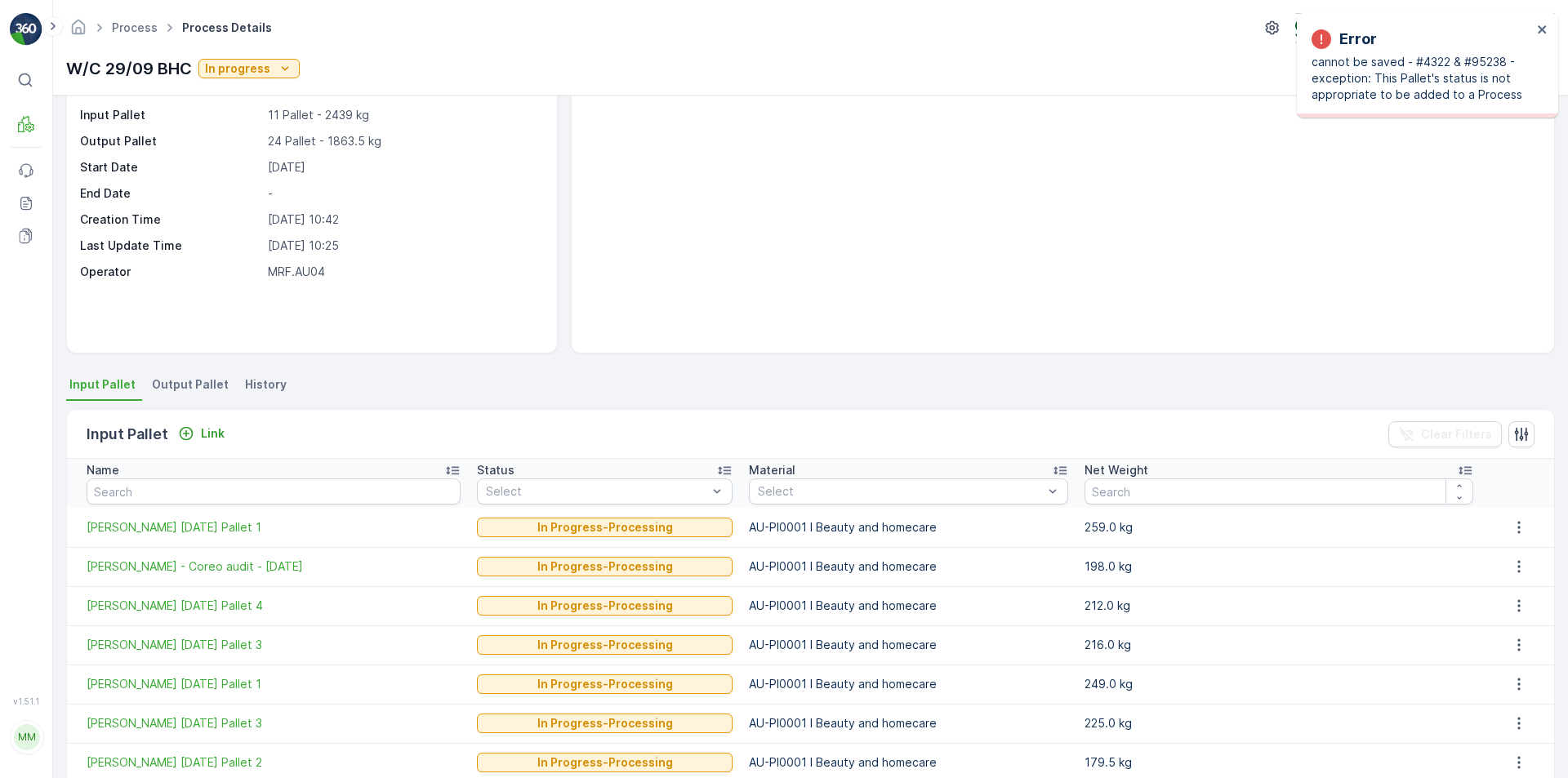
click at [1010, 315] on div "There are no media files to show." at bounding box center [1062, 210] width 982 height 285
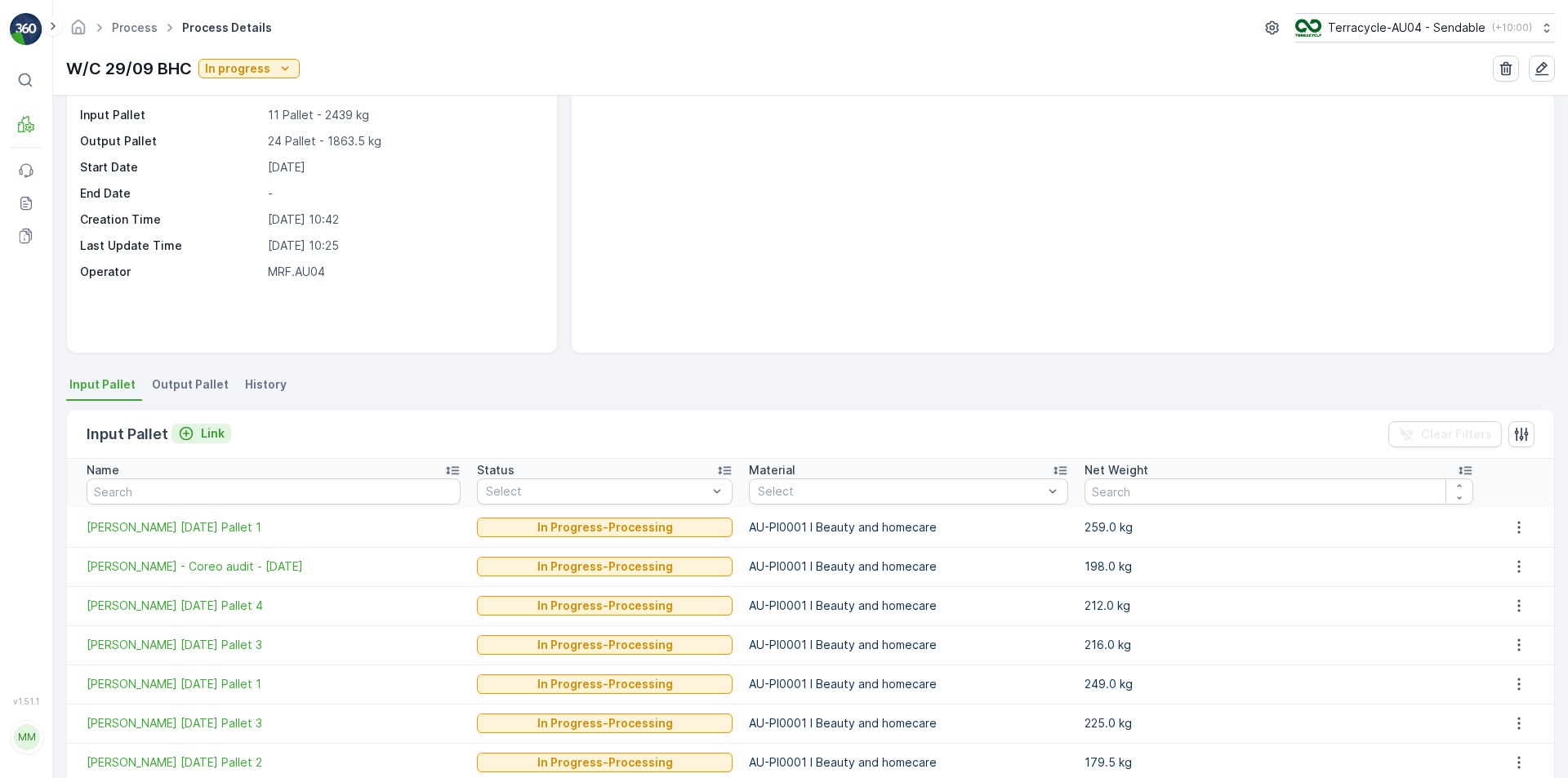
click at [198, 434] on div "Link" at bounding box center [201, 434] width 47 height 16
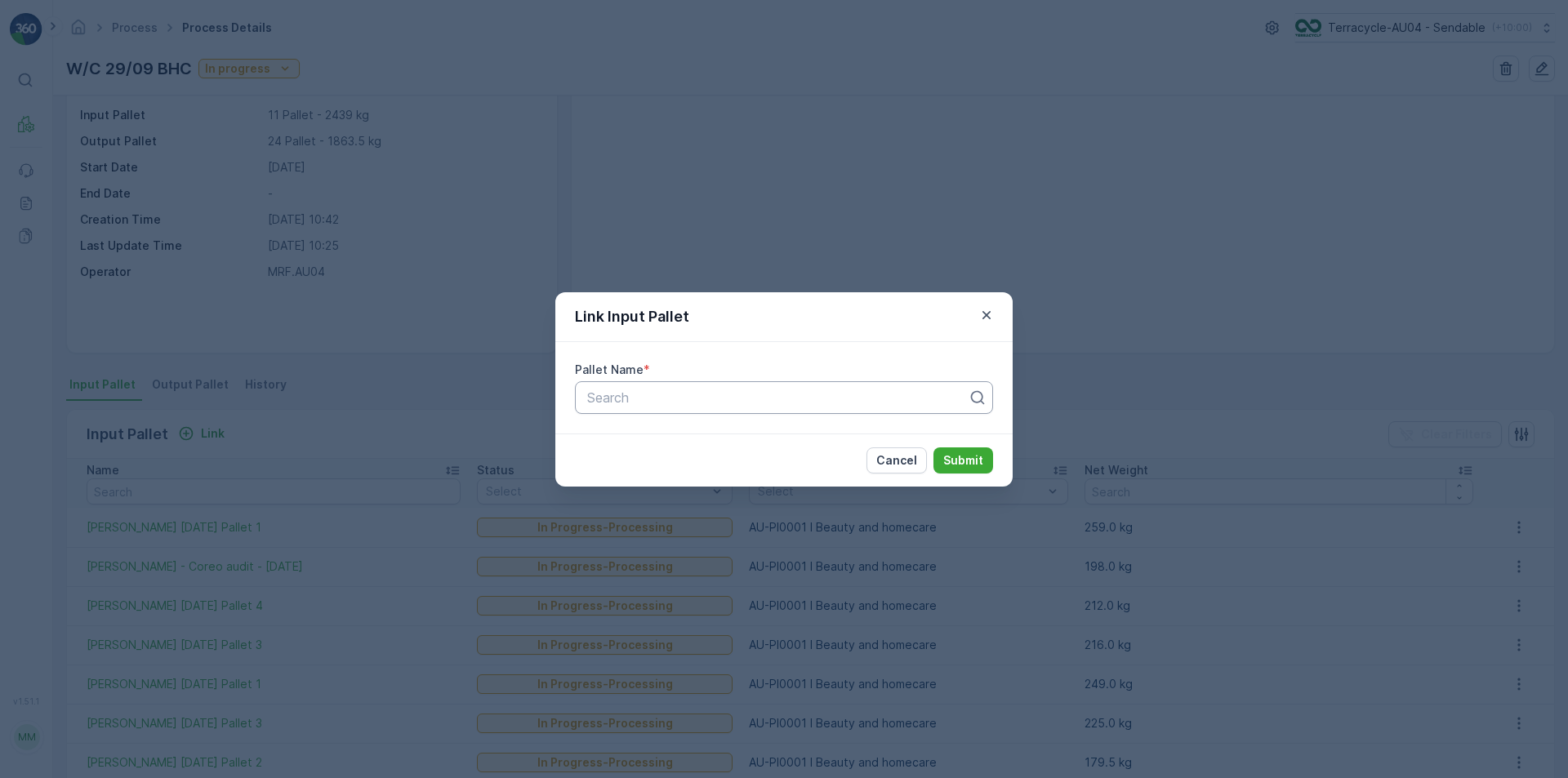
click at [660, 396] on div at bounding box center [777, 398] width 384 height 15
drag, startPoint x: 660, startPoint y: 396, endPoint x: 620, endPoint y: 395, distance: 40.0
click at [620, 395] on div at bounding box center [777, 398] width 384 height 15
paste input "[PERSON_NAME] [DATE] Pallet 2"
type input "[PERSON_NAME] [DATE] Pallet 2"
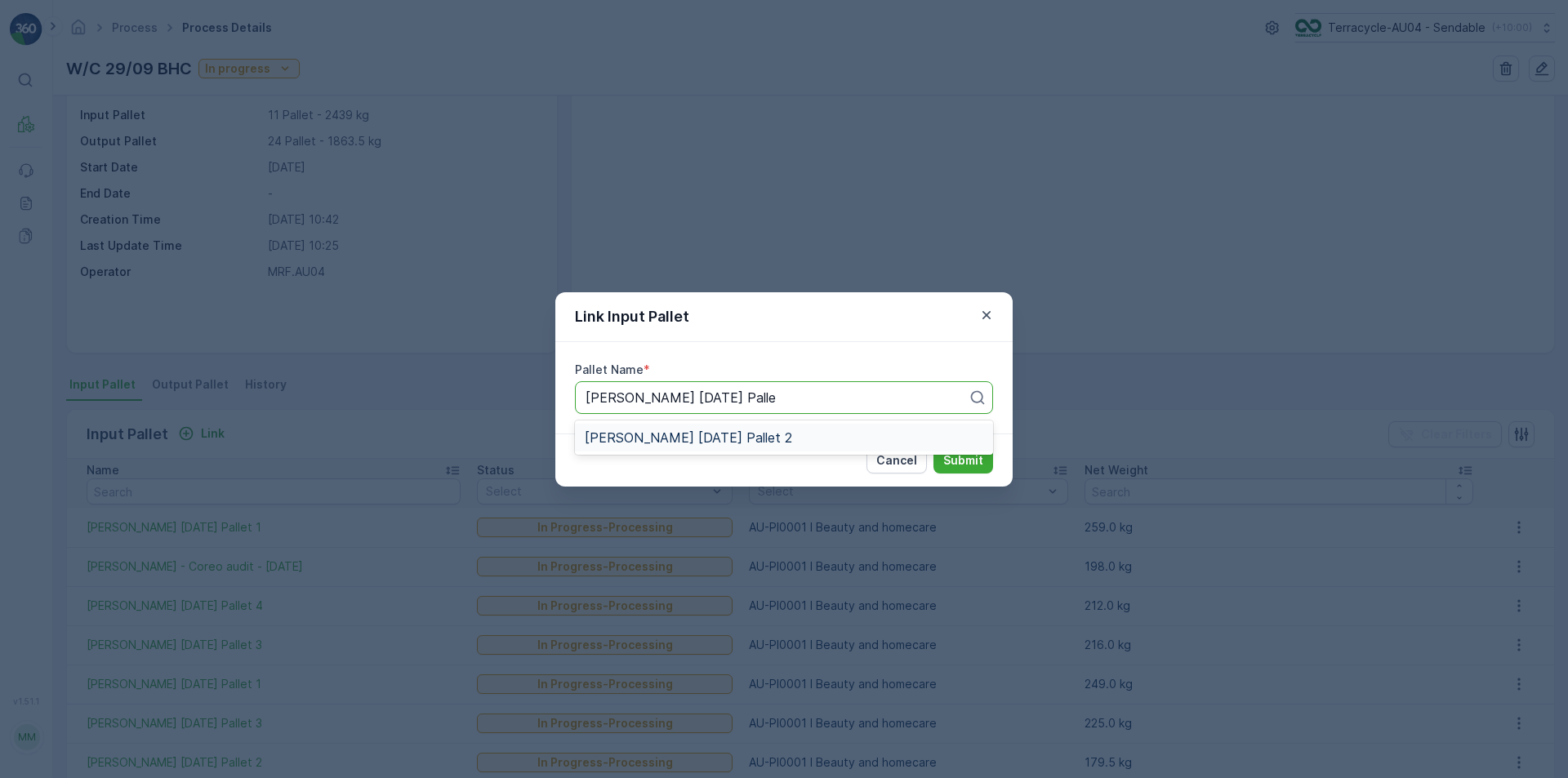
click at [728, 429] on div "[PERSON_NAME] [DATE] Pallet 2" at bounding box center [784, 438] width 418 height 28
click at [976, 460] on p "Submit" at bounding box center [963, 460] width 40 height 16
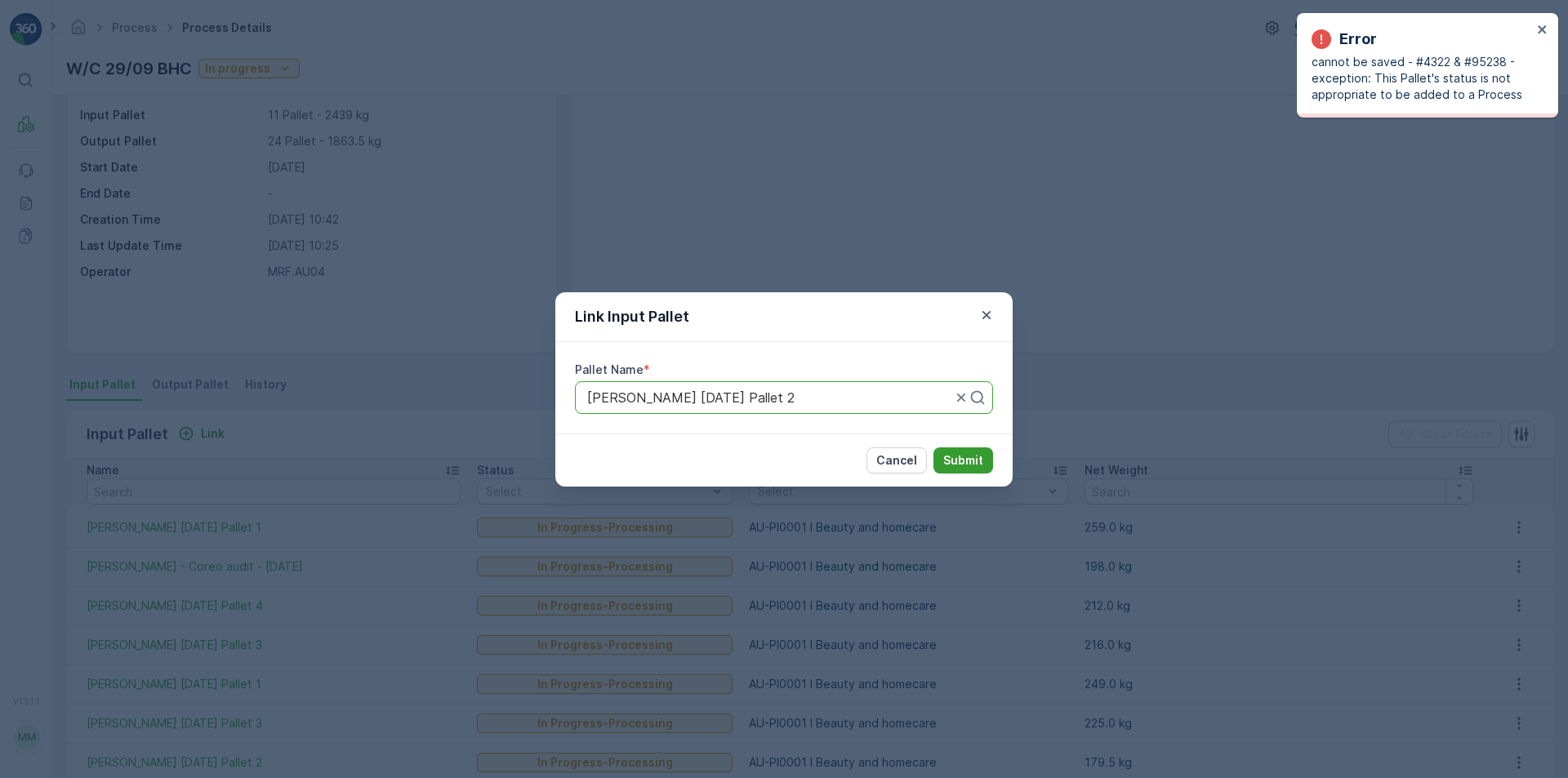
click at [976, 449] on button "Submit" at bounding box center [963, 460] width 59 height 26
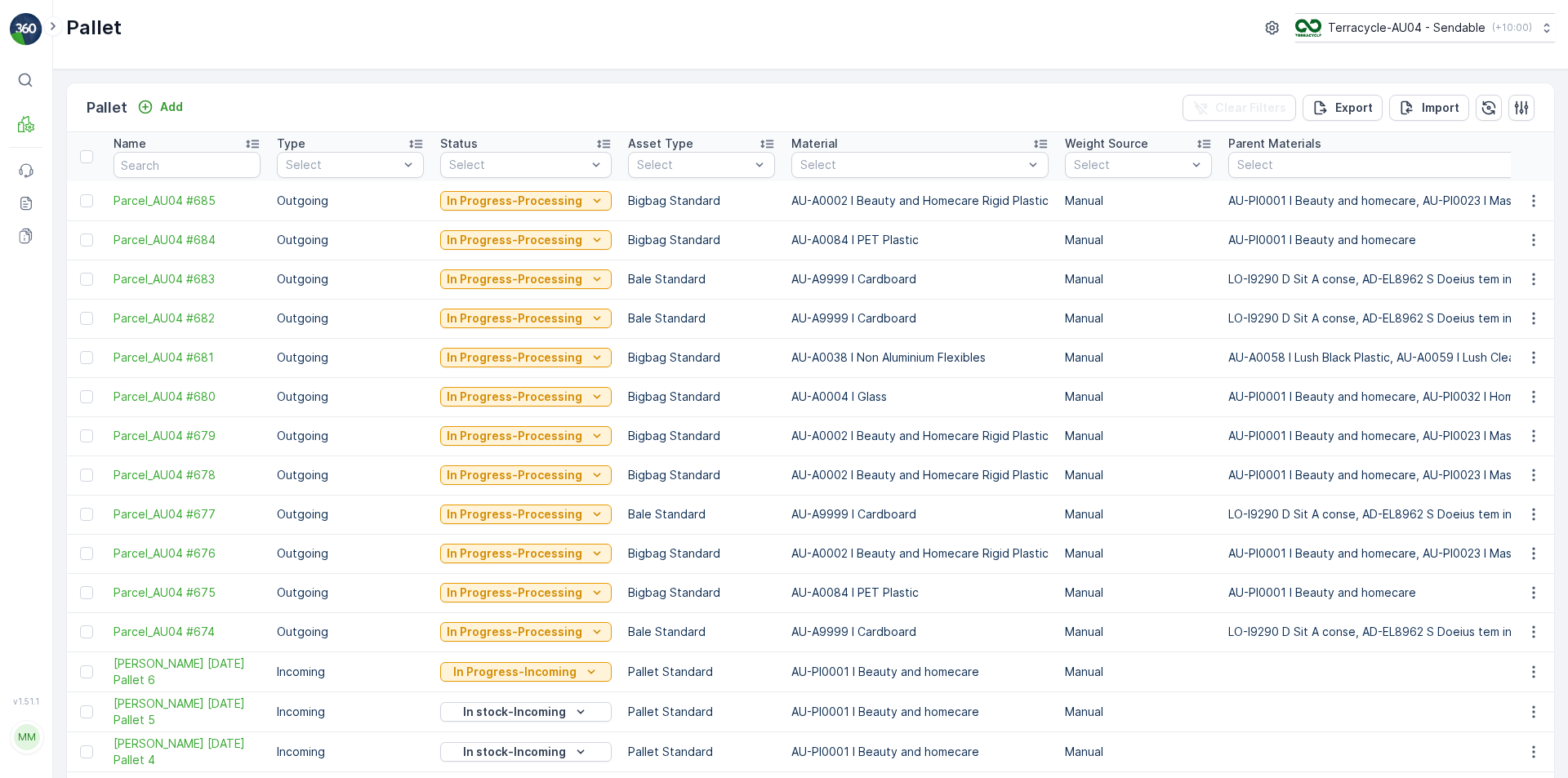
scroll to position [327, 0]
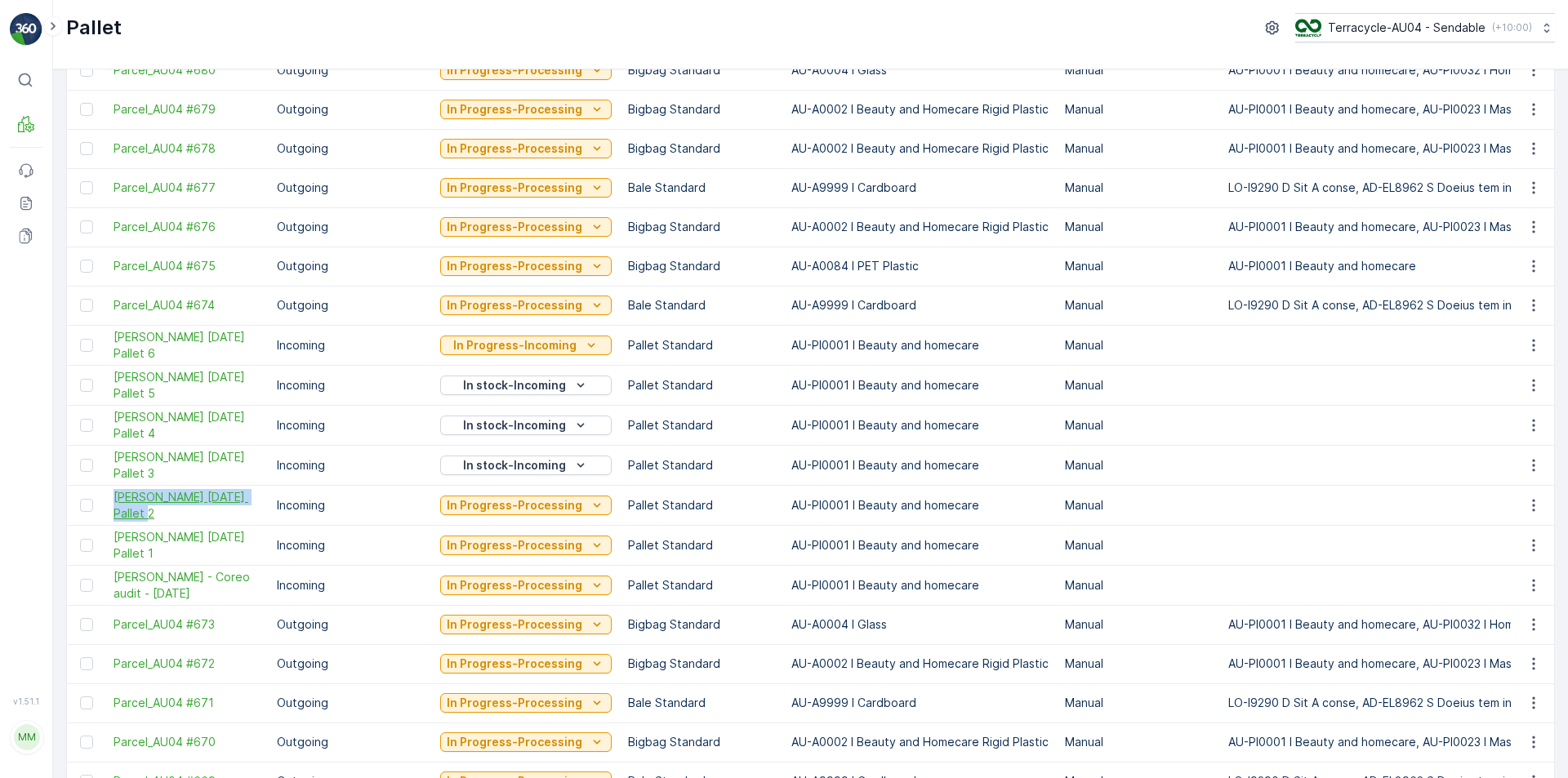
drag, startPoint x: 107, startPoint y: 497, endPoint x: 163, endPoint y: 515, distance: 58.8
click at [163, 515] on td "[PERSON_NAME] [DATE] Pallet 2" at bounding box center [187, 505] width 163 height 40
copy span "[PERSON_NAME] [DATE] Pallet 2"
click at [464, 512] on p "In Progress-Processing" at bounding box center [514, 505] width 136 height 16
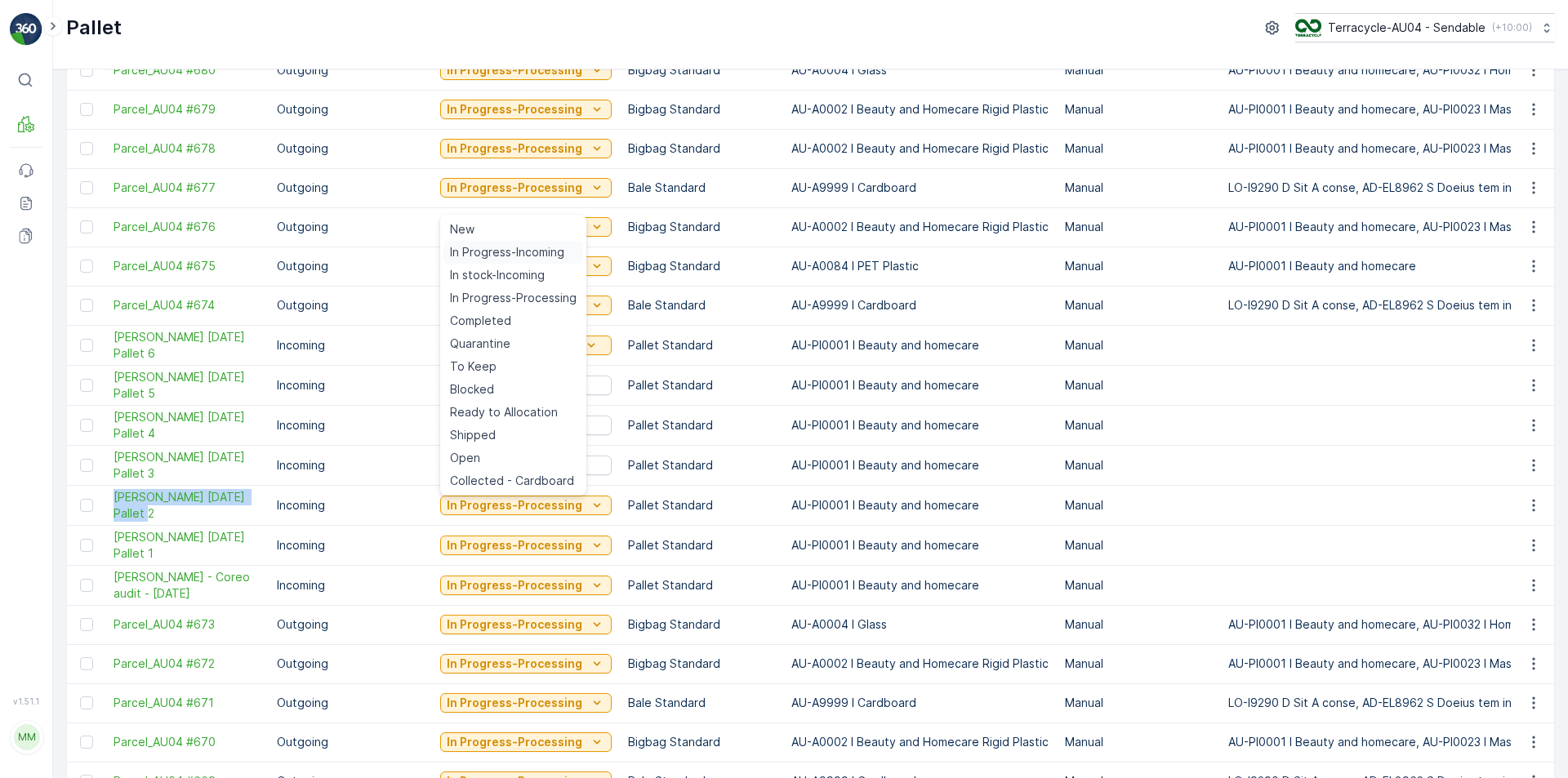
click at [520, 246] on span "In Progress-Incoming" at bounding box center [506, 252] width 114 height 16
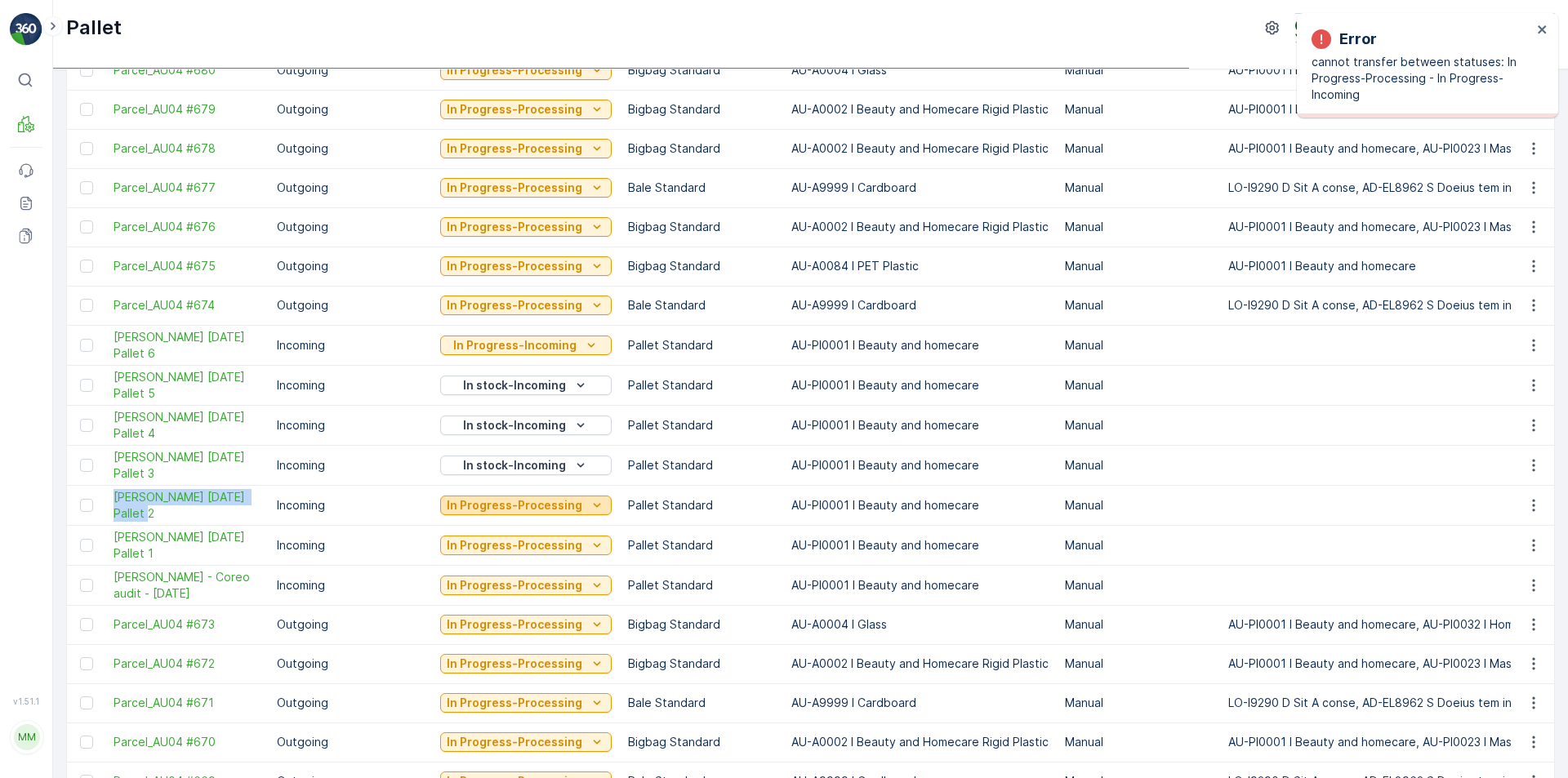
click at [506, 497] on p "In Progress-Processing" at bounding box center [514, 505] width 136 height 16
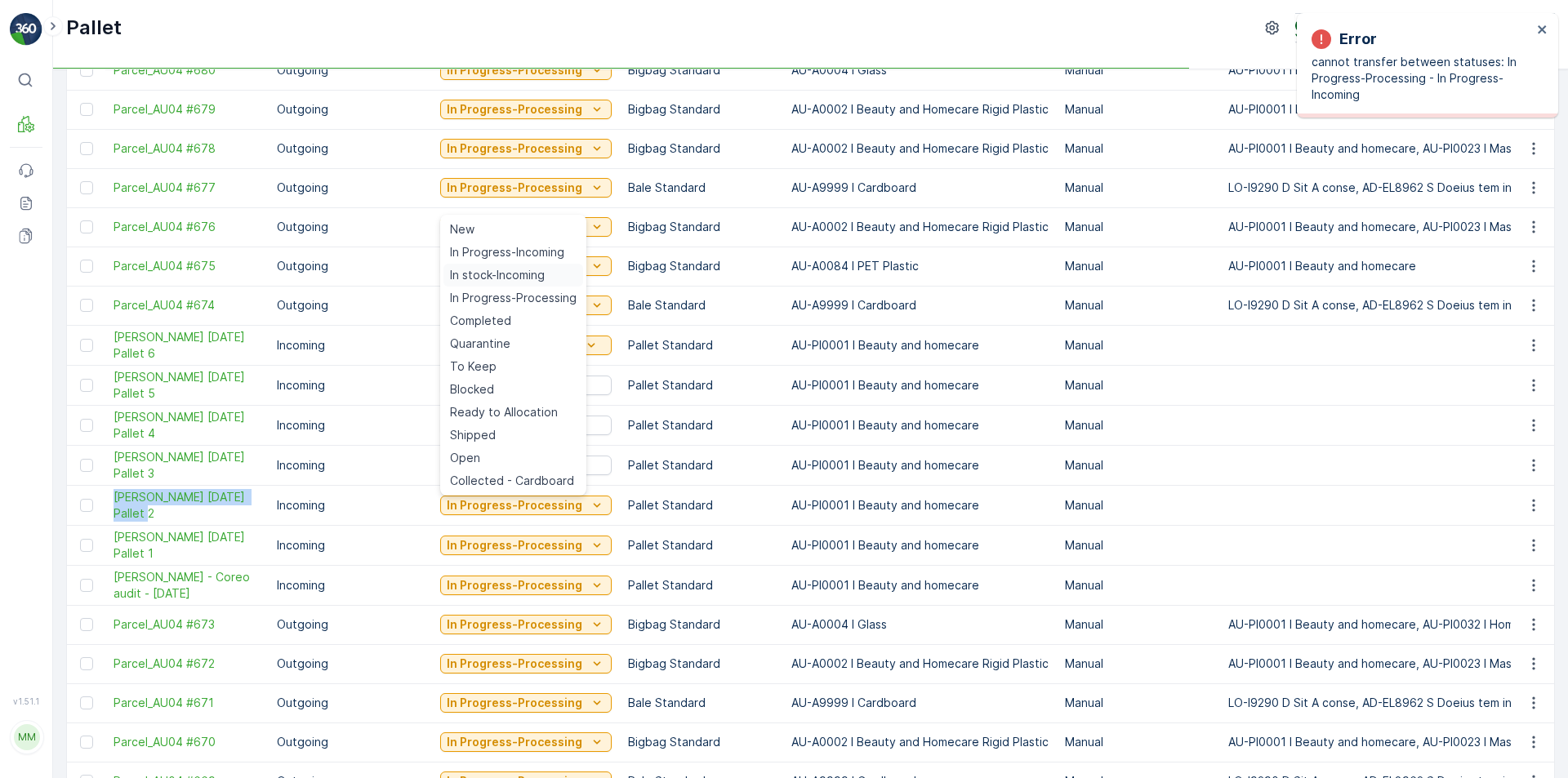
click at [541, 272] on span "In stock-Incoming" at bounding box center [497, 275] width 95 height 16
